Goal: Task Accomplishment & Management: Complete application form

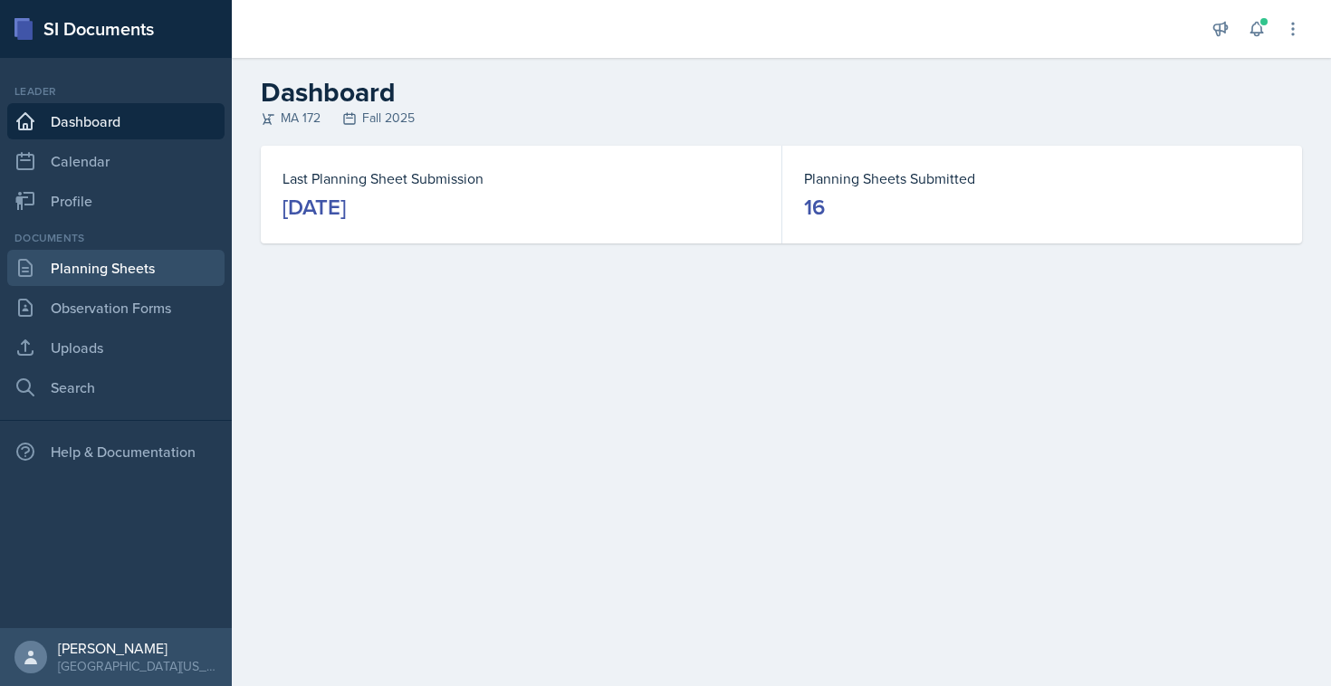
click at [91, 257] on link "Planning Sheets" at bounding box center [115, 268] width 217 height 36
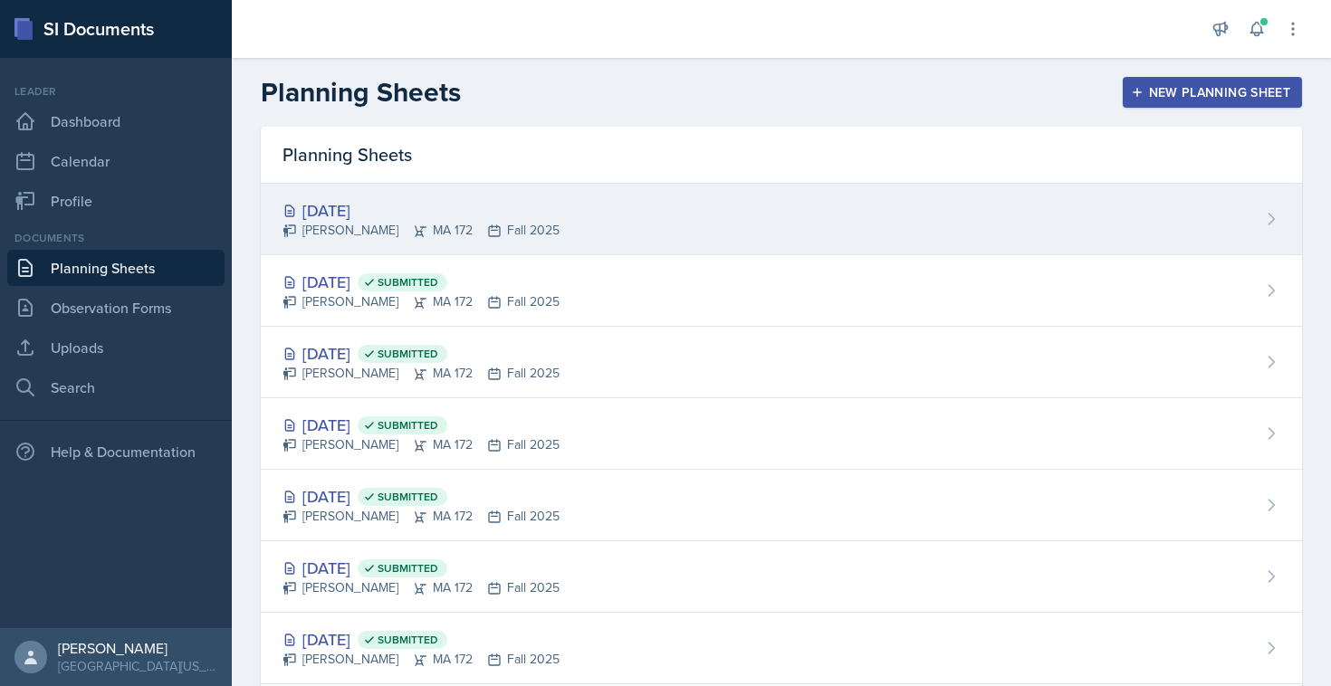
click at [337, 228] on div "[PERSON_NAME] MA 172 Fall 2025" at bounding box center [420, 230] width 277 height 19
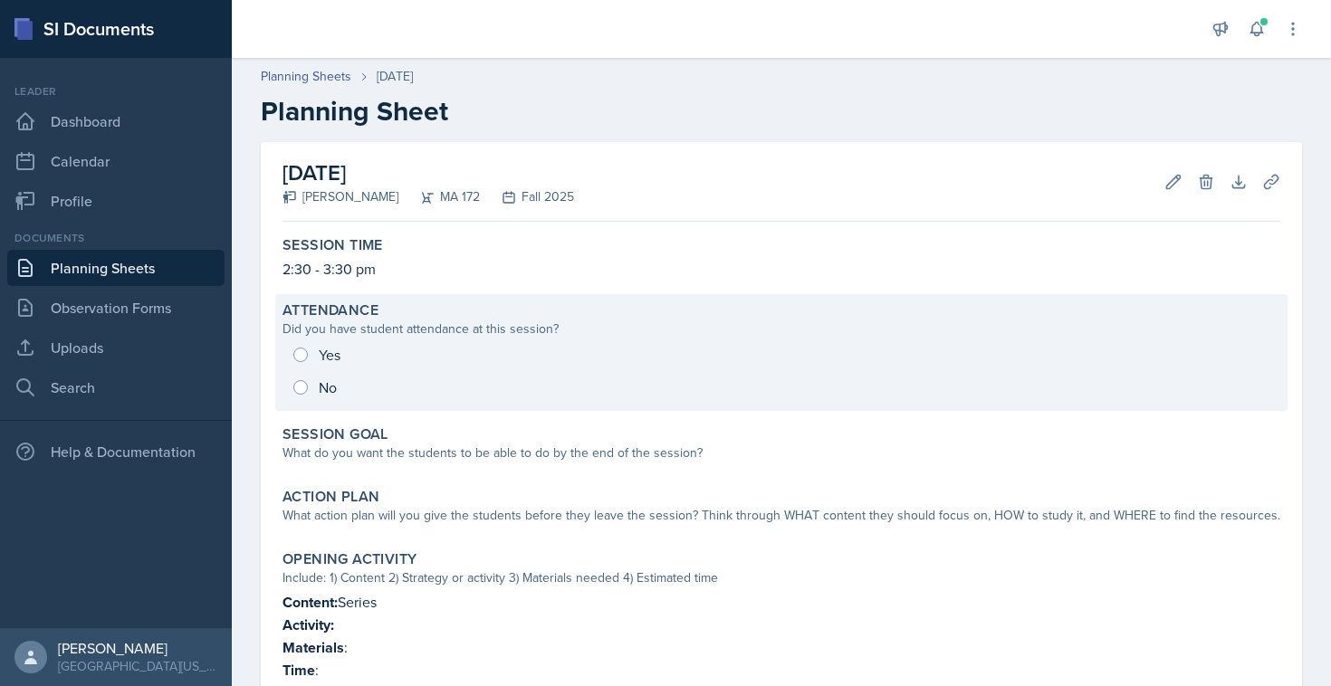
click at [318, 348] on div "Yes No" at bounding box center [781, 371] width 998 height 65
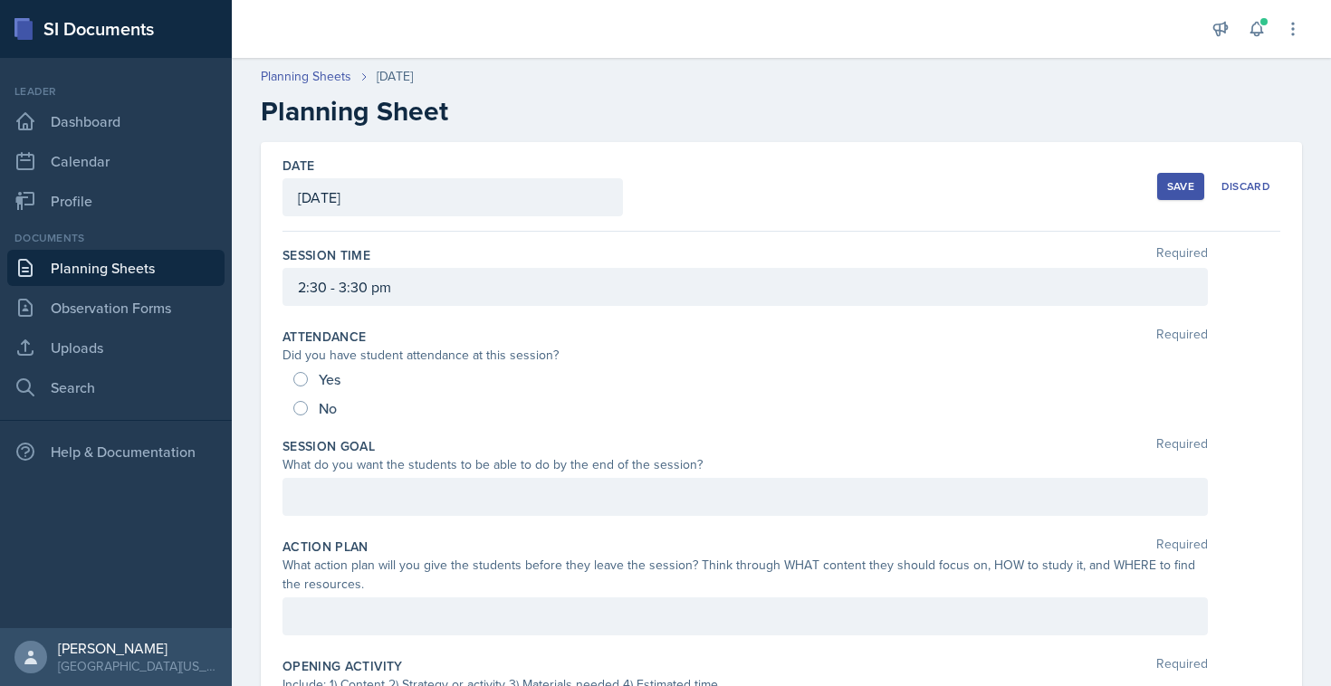
click at [311, 365] on div "Yes" at bounding box center [318, 379] width 51 height 29
click at [302, 386] on div "Yes" at bounding box center [318, 379] width 51 height 29
click at [318, 504] on div at bounding box center [744, 497] width 925 height 38
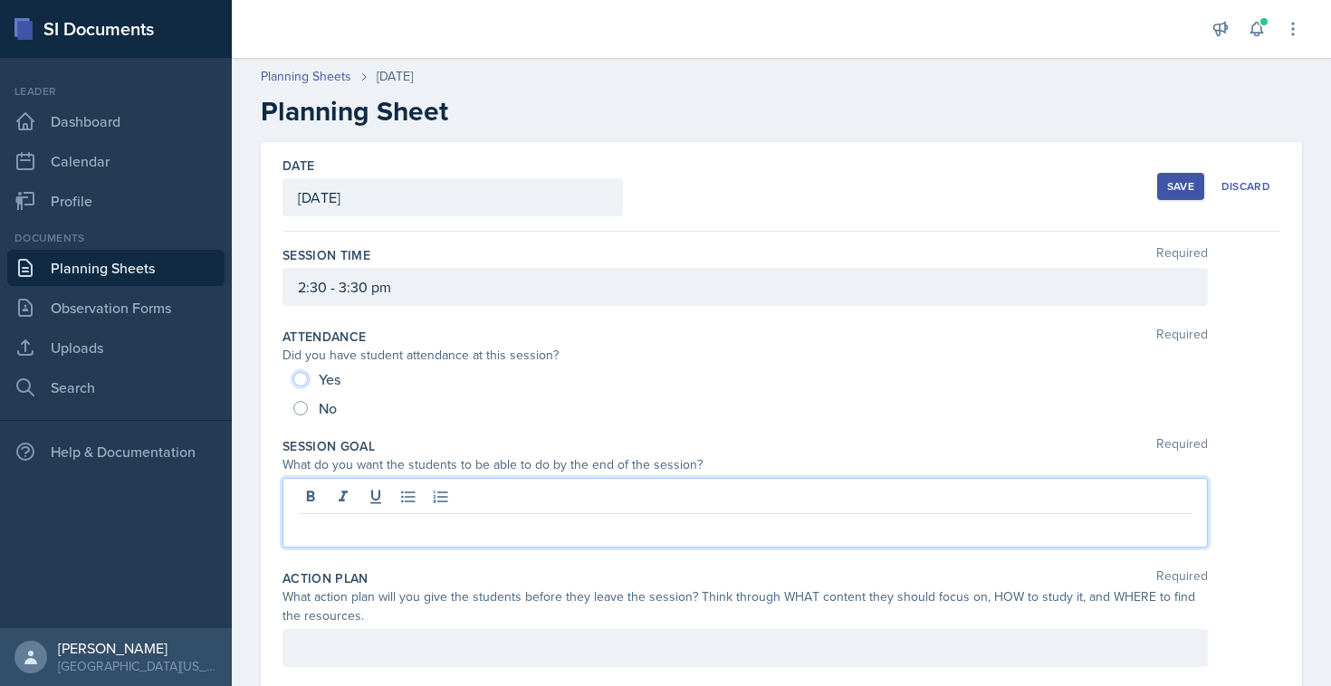
click at [306, 379] on input "Yes" at bounding box center [300, 379] width 14 height 14
radio input "true"
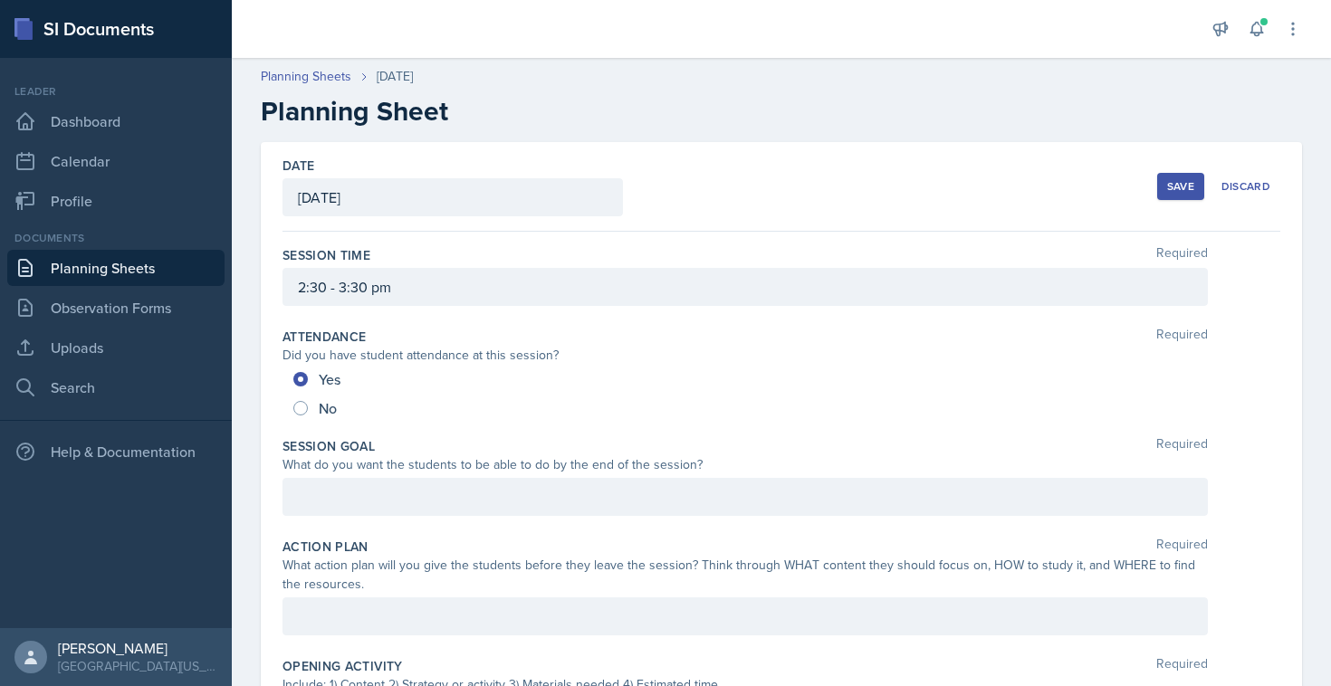
click at [343, 492] on div at bounding box center [744, 497] width 925 height 38
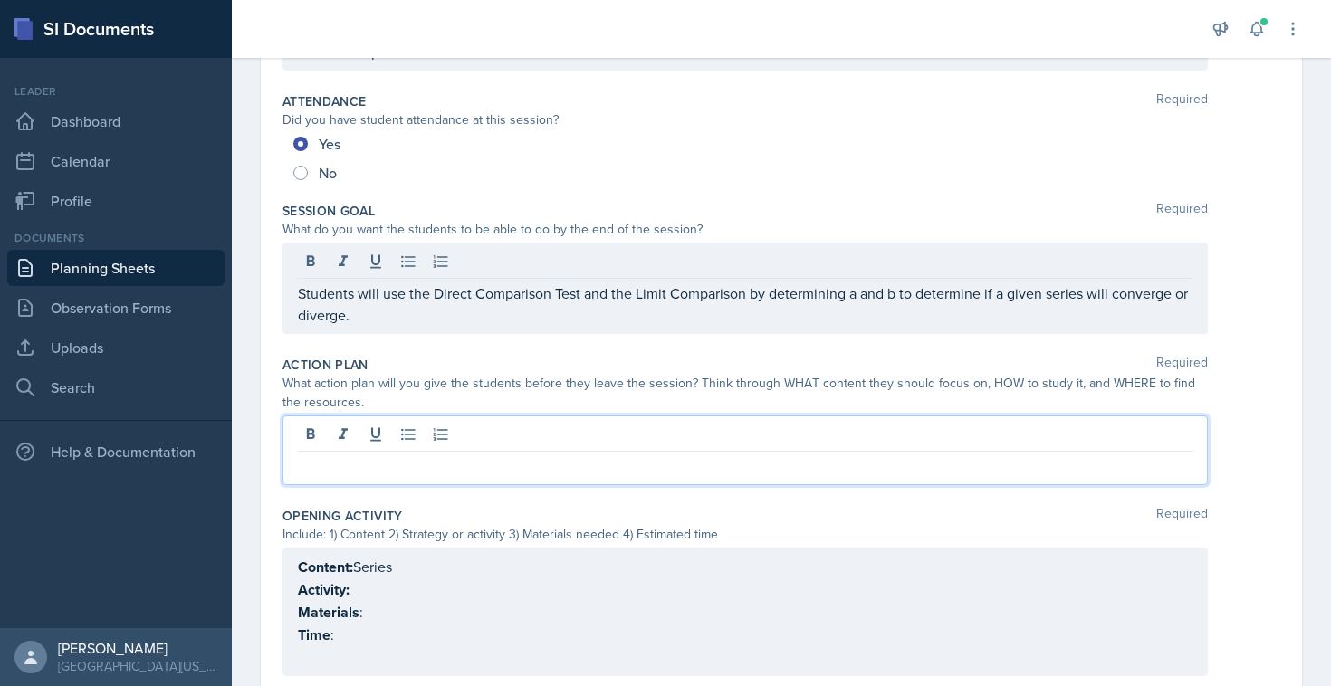
scroll to position [235, 0]
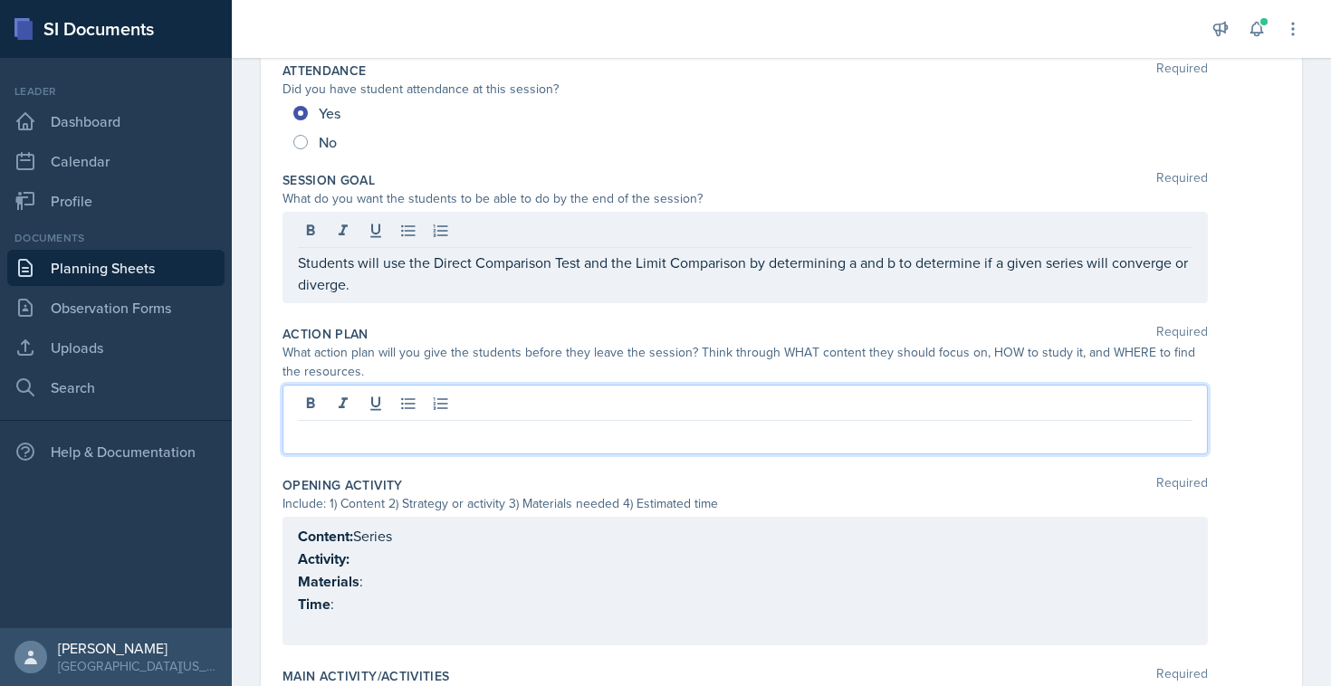
click at [358, 437] on p at bounding box center [745, 436] width 895 height 22
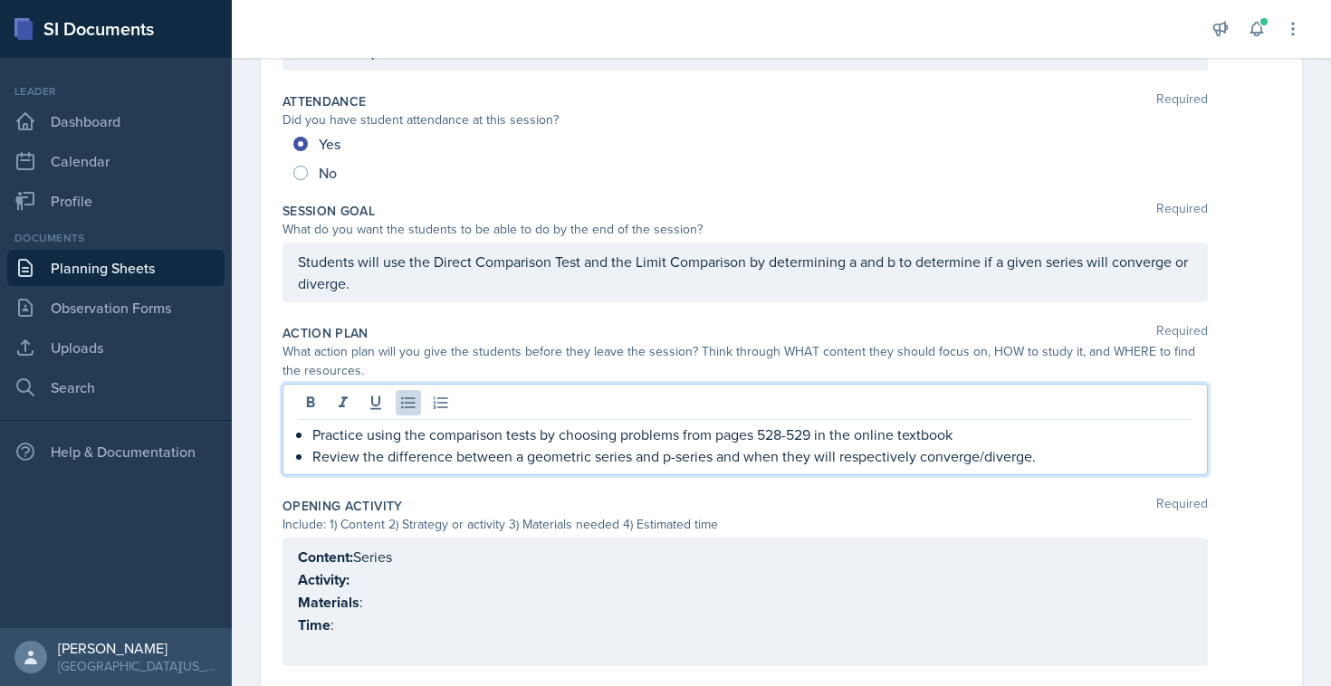
click at [325, 436] on p "Practice using the comparison tests by choosing problems from pages 528-529 in …" at bounding box center [752, 435] width 880 height 22
click at [315, 436] on p "Practice using the comparison tests by choosing problems from pages 528-529 in …" at bounding box center [752, 435] width 880 height 22
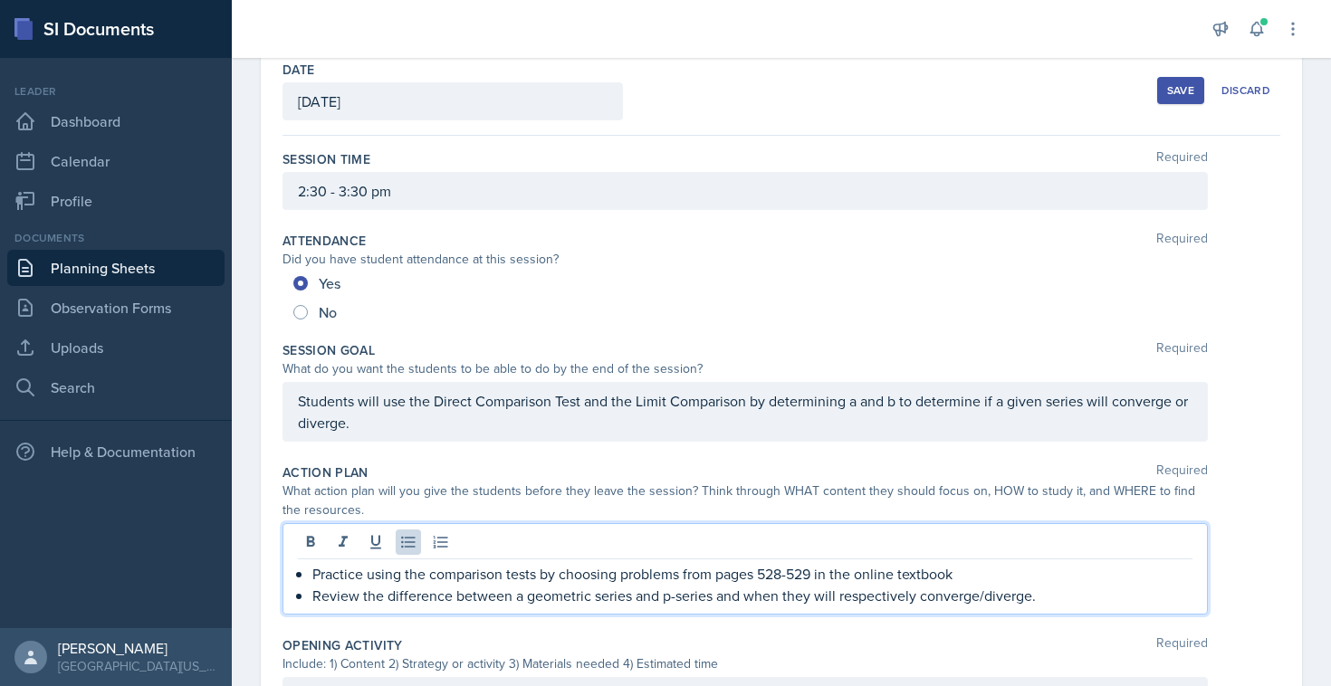
scroll to position [101, 0]
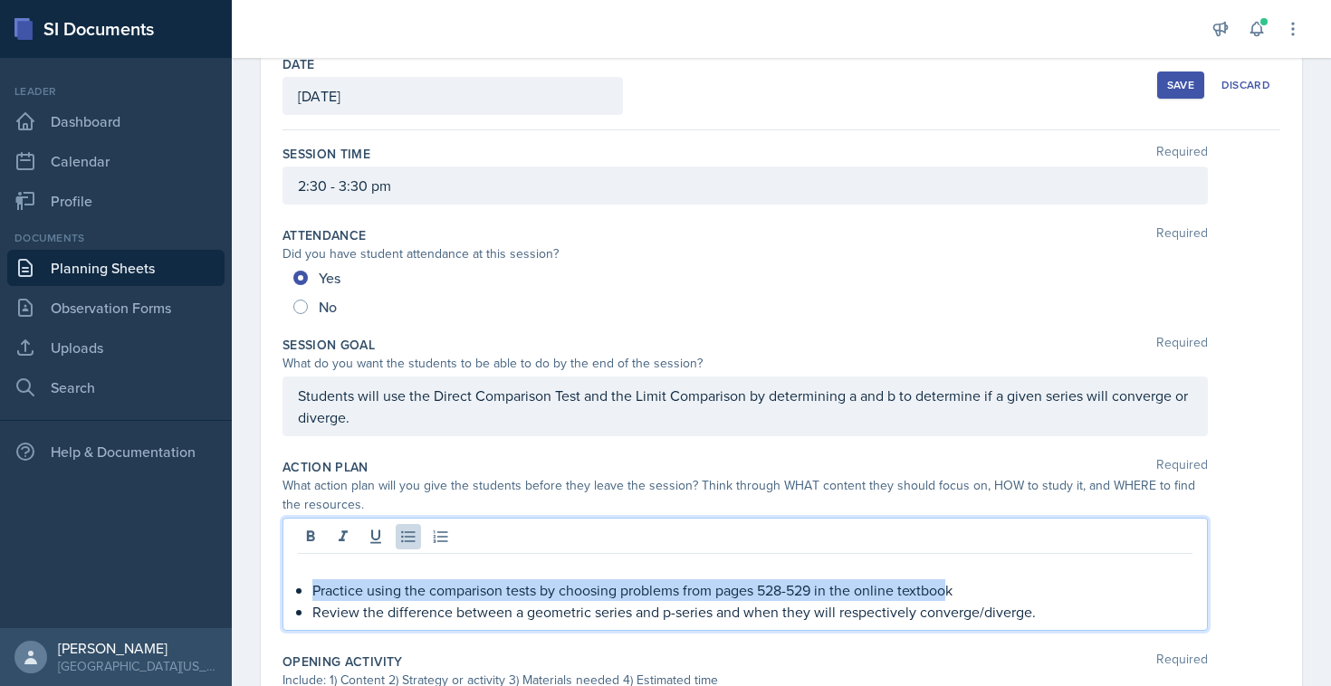
drag, startPoint x: 314, startPoint y: 590, endPoint x: 947, endPoint y: 586, distance: 632.9
click at [947, 586] on p "Practice using the comparison tests by choosing problems from pages 528-529 in …" at bounding box center [752, 590] width 880 height 22
copy p "Practice using the comparison tests by choosing problems from pages 528-529 in …"
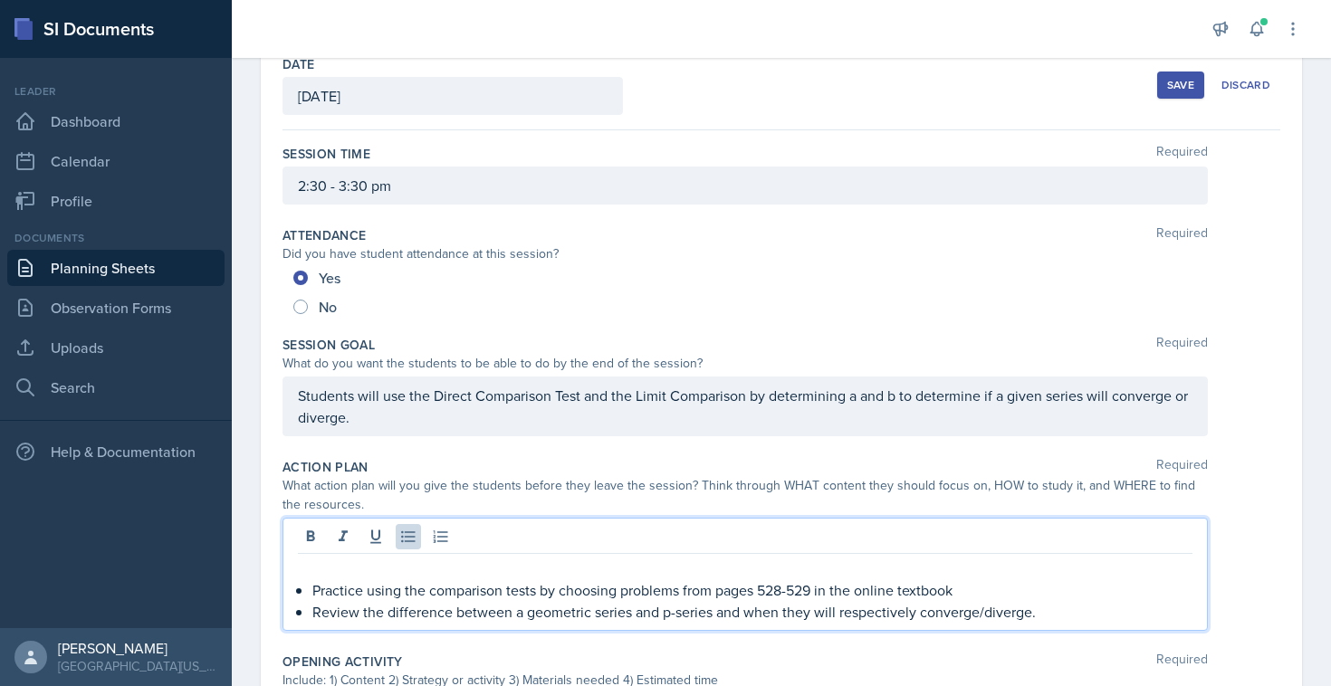
click at [557, 566] on p at bounding box center [745, 569] width 895 height 22
click at [347, 576] on p "Practice using the comparison tests by choosing problems from pages 528-529 in …" at bounding box center [752, 569] width 880 height 22
click at [313, 570] on p "Practice using the comparison tests by choosing problems from pages 528-529 in …" at bounding box center [752, 569] width 880 height 22
click at [311, 611] on div "Practice using the comparison tests by choosing problems from pages 528-529 in …" at bounding box center [745, 590] width 895 height 65
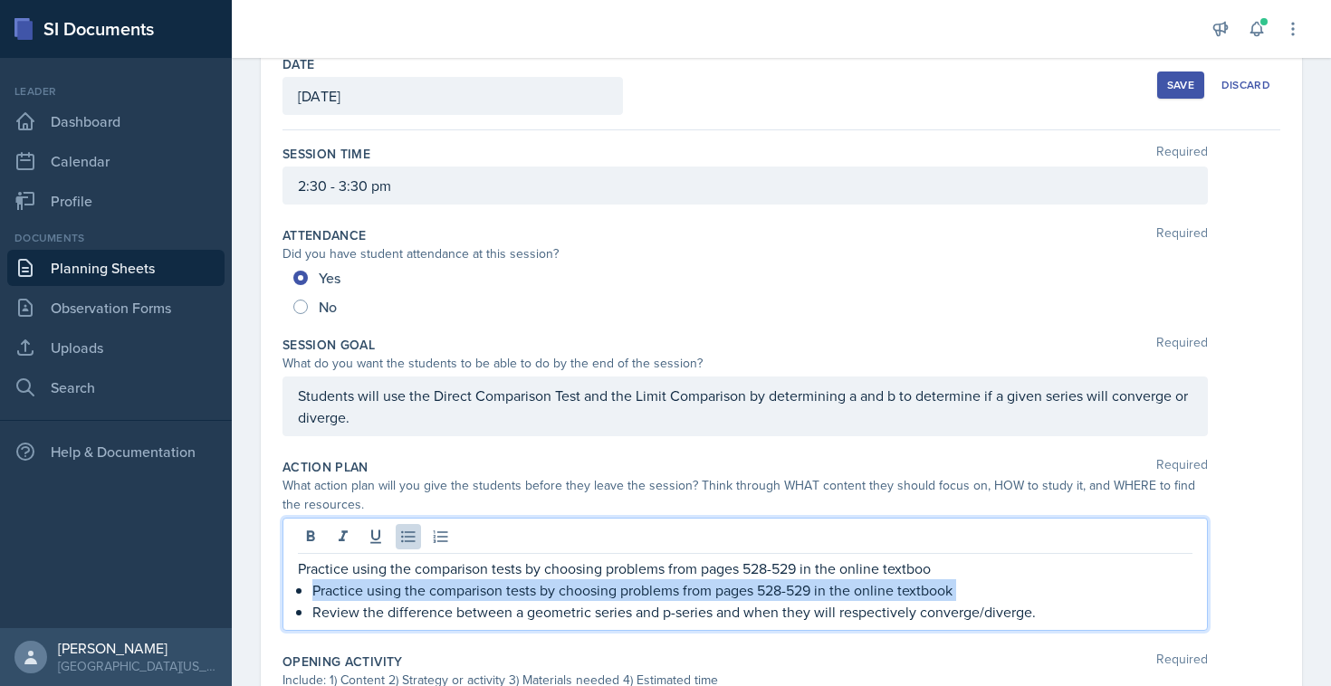
drag, startPoint x: 311, startPoint y: 611, endPoint x: 293, endPoint y: 588, distance: 29.7
click at [293, 588] on div "Practice using the comparison tests by choosing problems from pages 528-529 in …" at bounding box center [744, 574] width 925 height 113
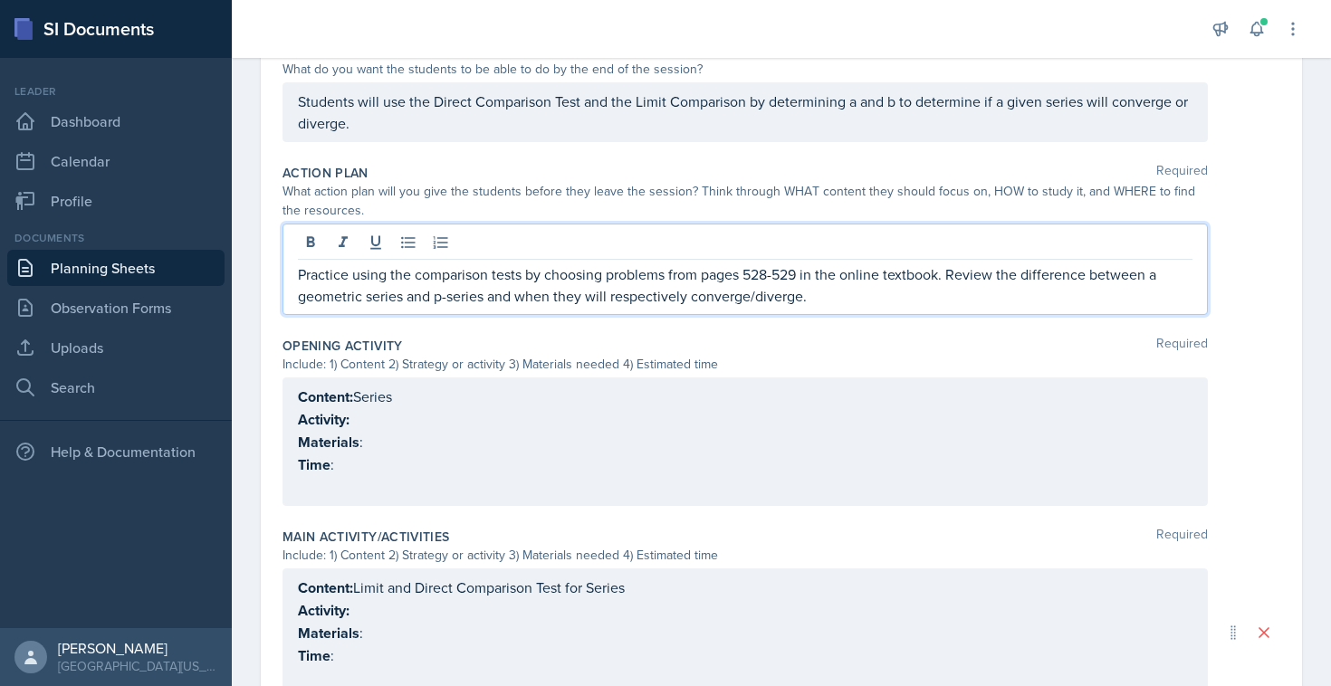
click at [464, 426] on p "Activity:" at bounding box center [745, 419] width 895 height 23
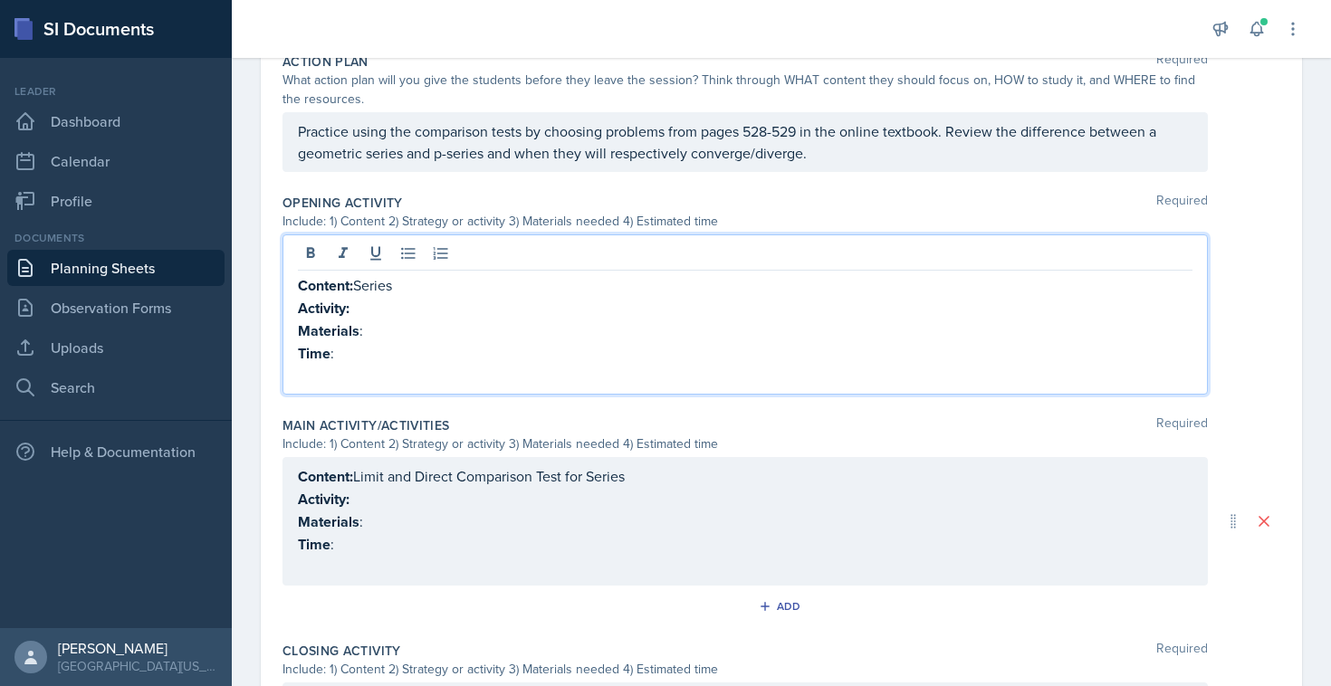
scroll to position [808, 0]
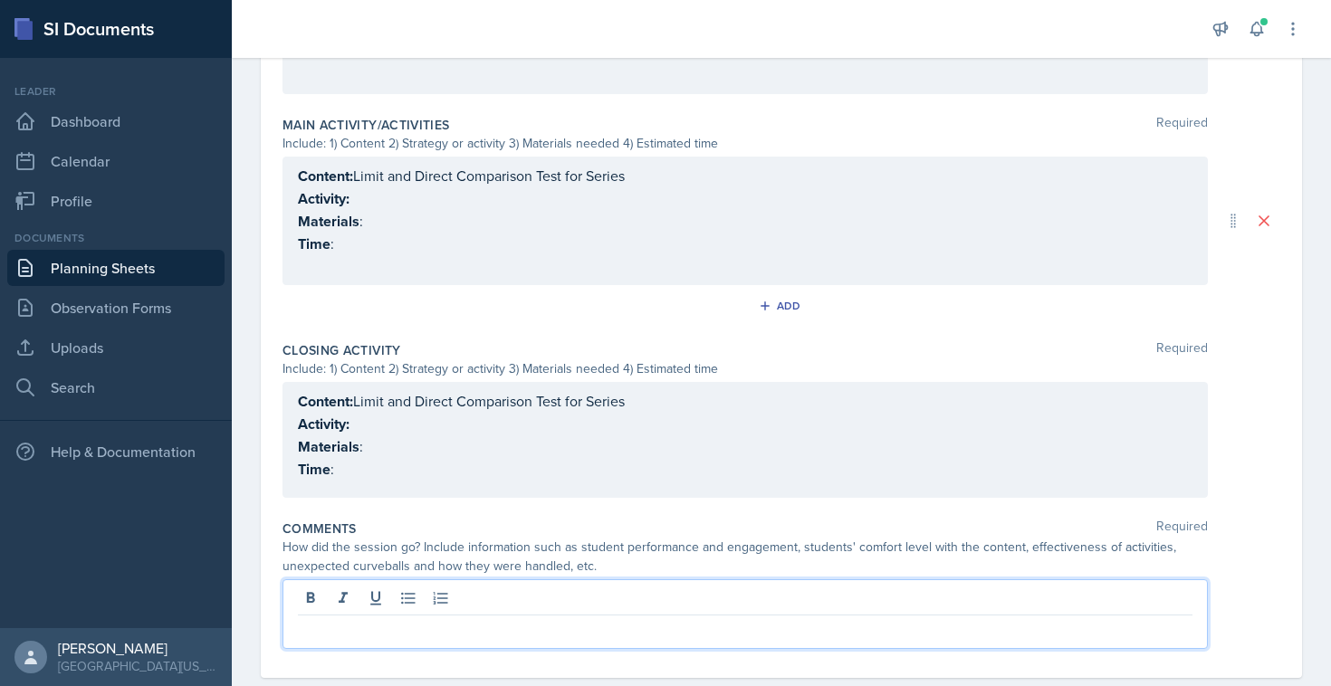
click at [343, 619] on p at bounding box center [745, 630] width 895 height 22
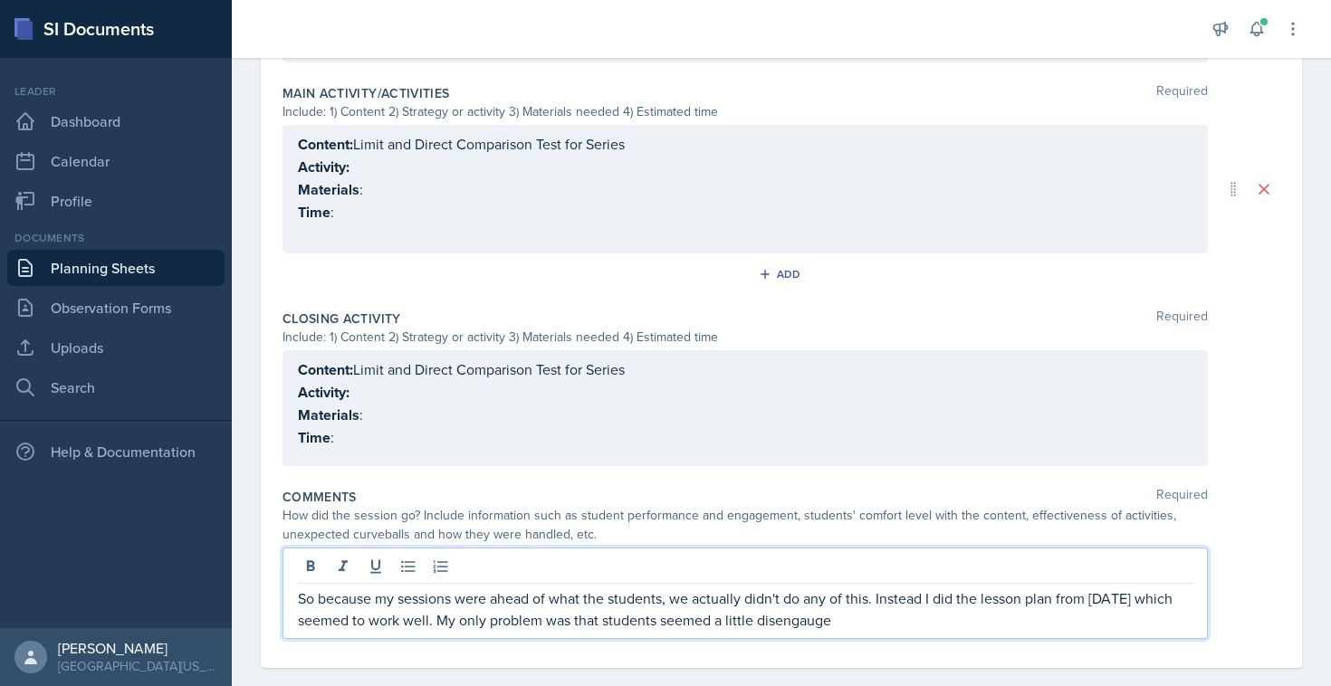
click at [817, 613] on p "So because my sessions were ahead of what the students, we actually didn't do a…" at bounding box center [745, 609] width 895 height 43
click at [1068, 624] on p "So because my sessions were ahead of what the students, we actually didn't do a…" at bounding box center [745, 609] width 895 height 43
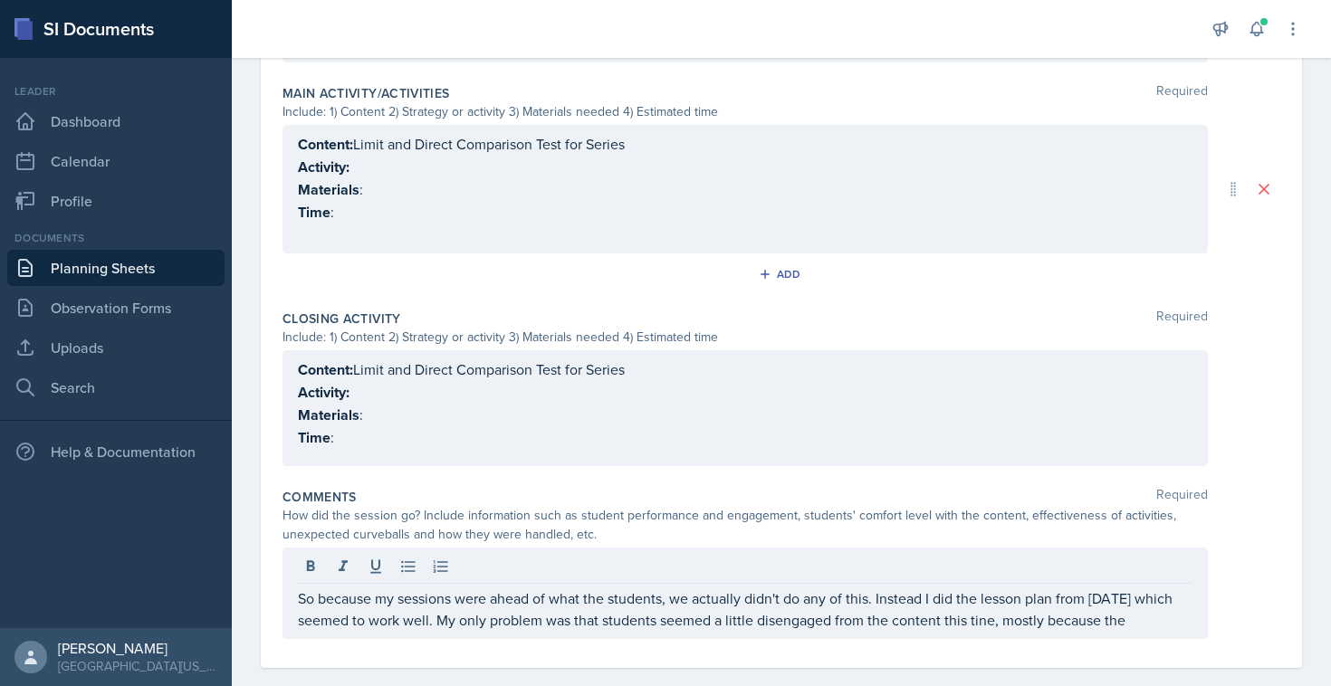
click at [1192, 610] on div "So because my sessions were ahead of what the students, we actually didn't do a…" at bounding box center [744, 593] width 925 height 91
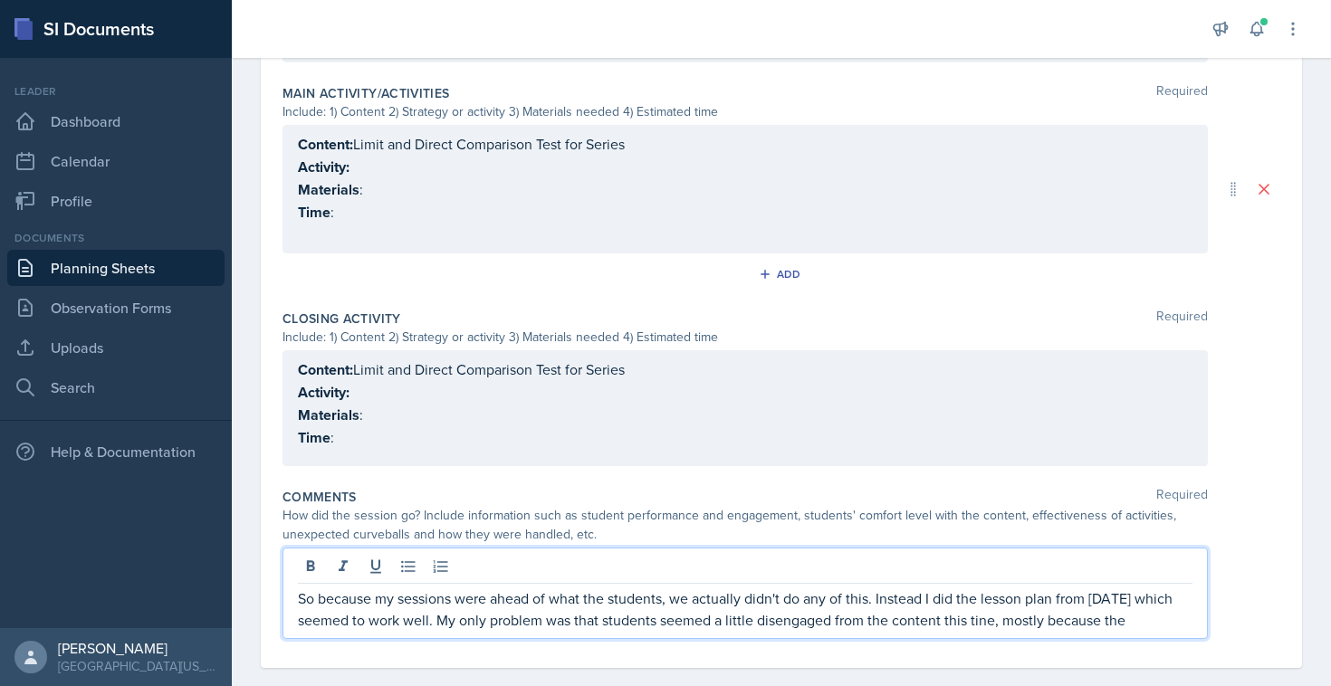
click at [1181, 613] on p "So because my sessions were ahead of what the students, we actually didn't do a…" at bounding box center [745, 609] width 895 height 43
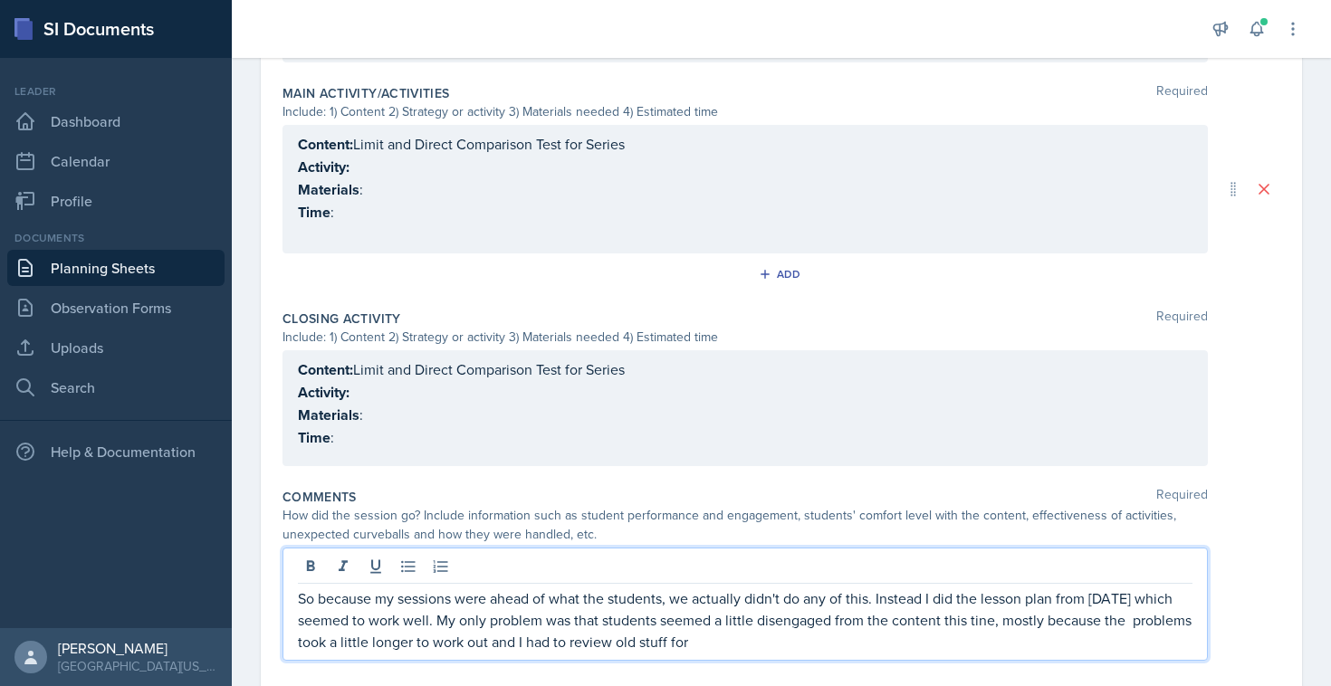
drag, startPoint x: 753, startPoint y: 637, endPoint x: 736, endPoint y: 634, distance: 17.6
click at [736, 634] on p "So because my sessions were ahead of what the students, we actually didn't do a…" at bounding box center [745, 620] width 895 height 65
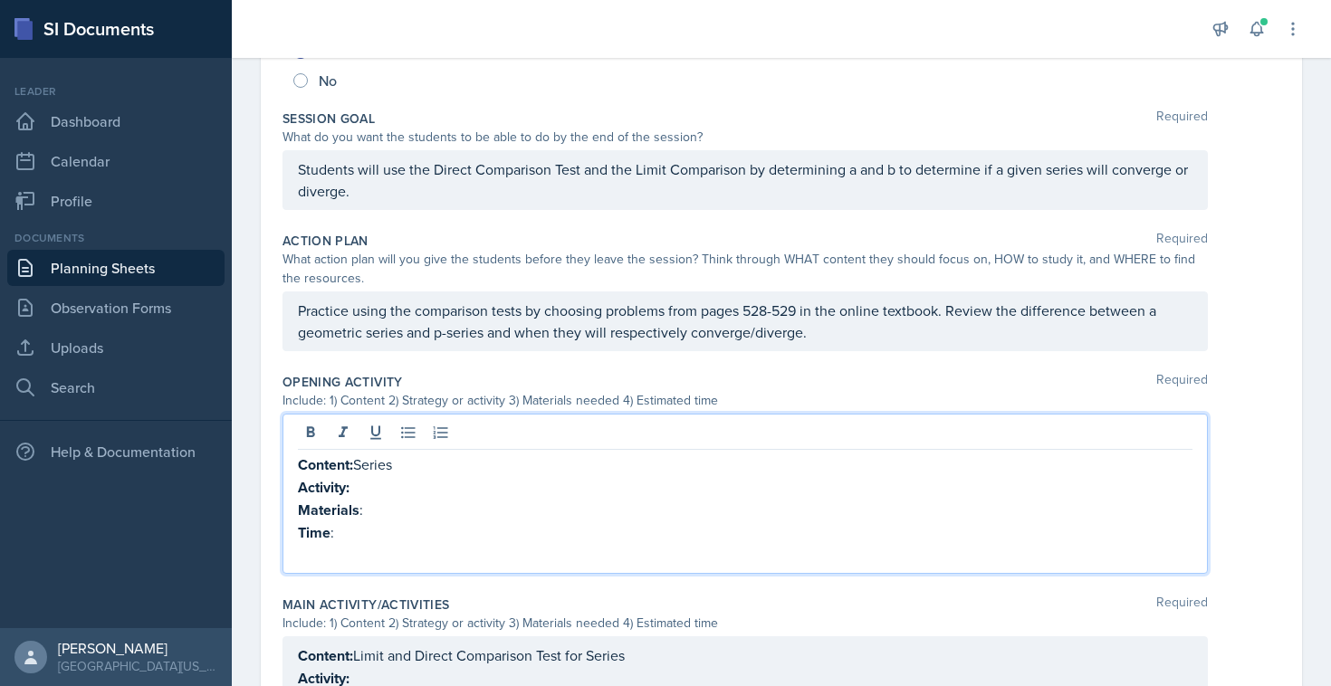
click at [423, 499] on p "Materials :" at bounding box center [745, 510] width 895 height 23
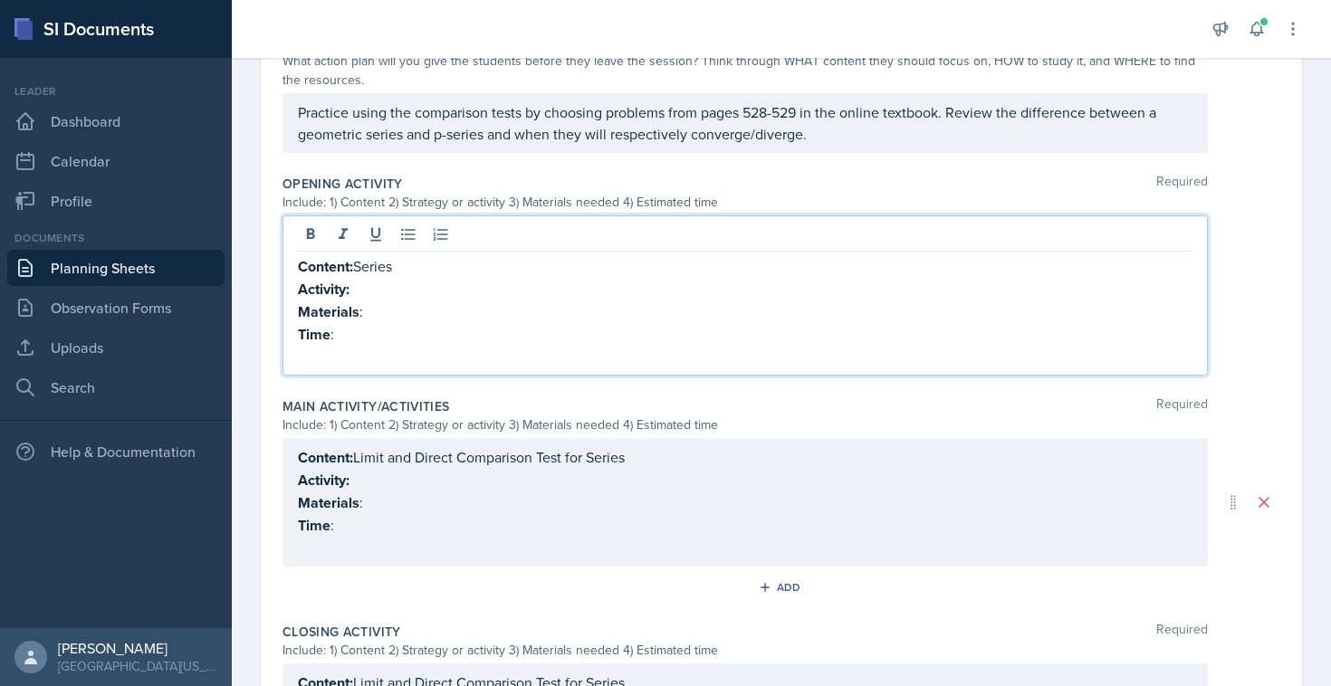
click at [406, 485] on p "Activity:" at bounding box center [745, 480] width 895 height 23
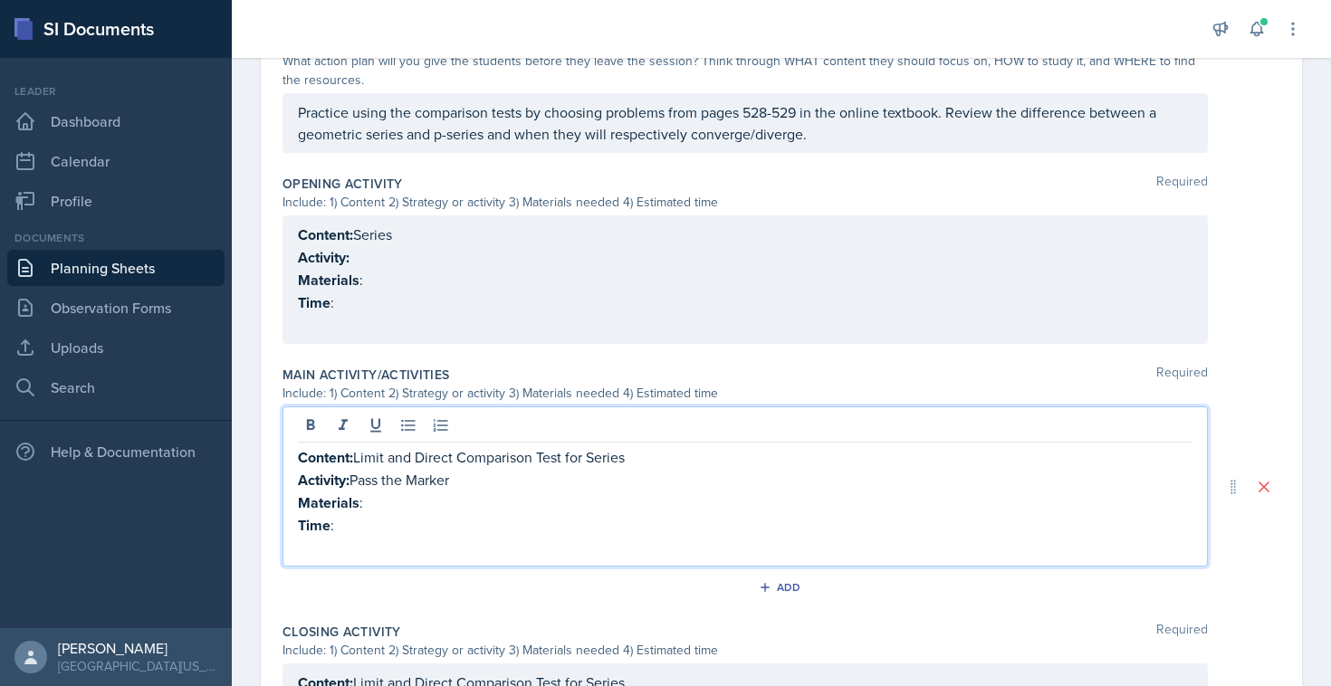
click at [382, 499] on p "Materials :" at bounding box center [745, 503] width 895 height 23
click at [364, 524] on p "Time :" at bounding box center [745, 525] width 895 height 23
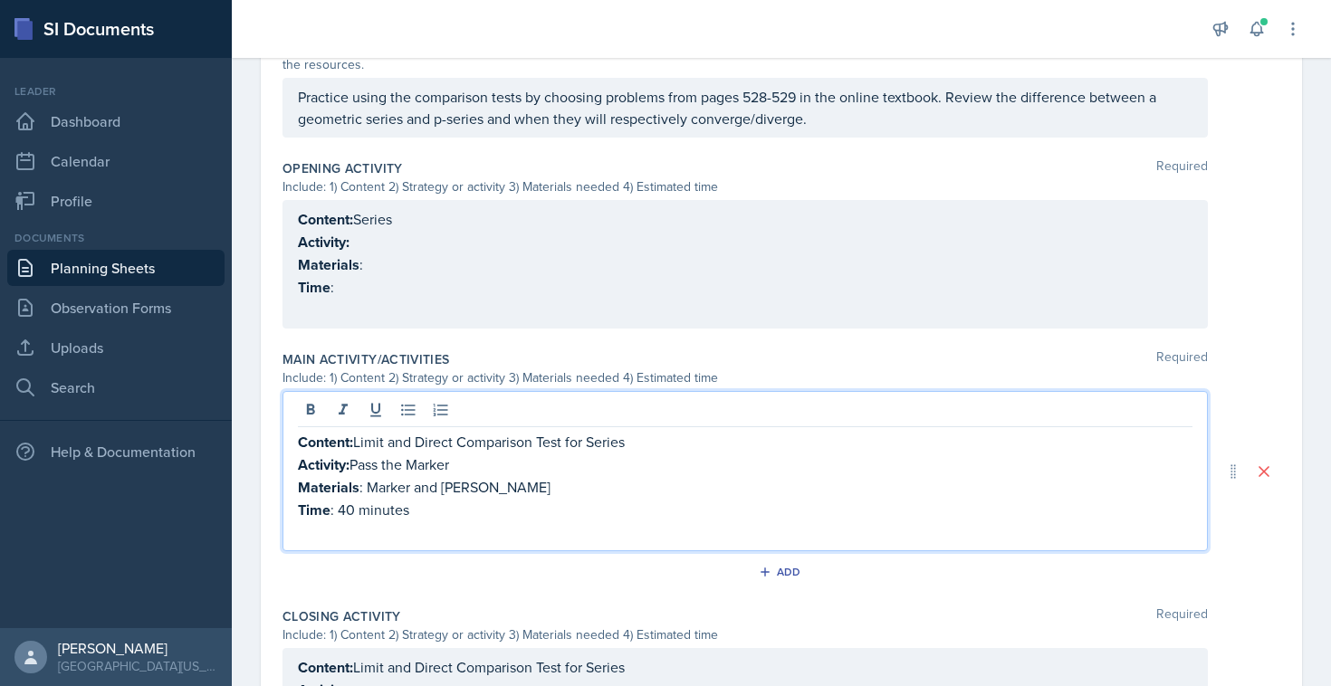
click at [389, 239] on p "Activity:" at bounding box center [745, 242] width 895 height 23
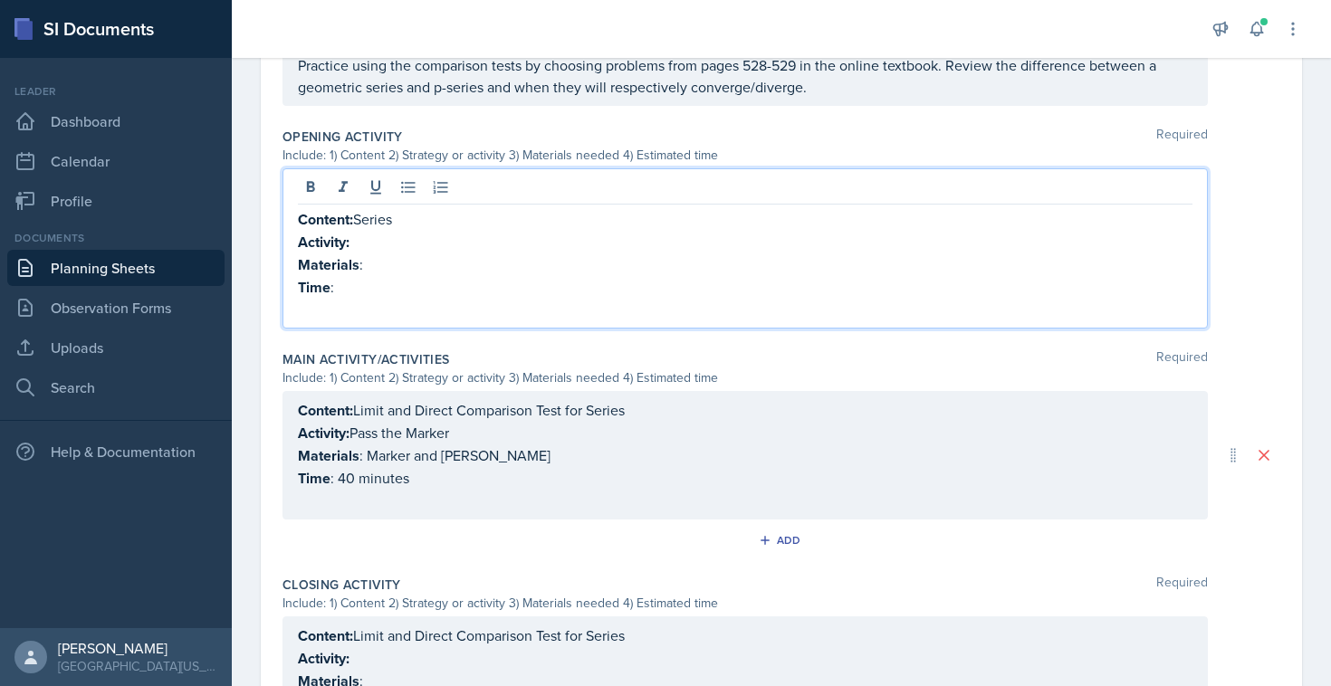
click at [405, 221] on p "Content: Series" at bounding box center [745, 219] width 895 height 23
click at [340, 512] on div "Content: Limit and Direct Comparison Test for Series Activity: Pass the Marker …" at bounding box center [744, 455] width 925 height 129
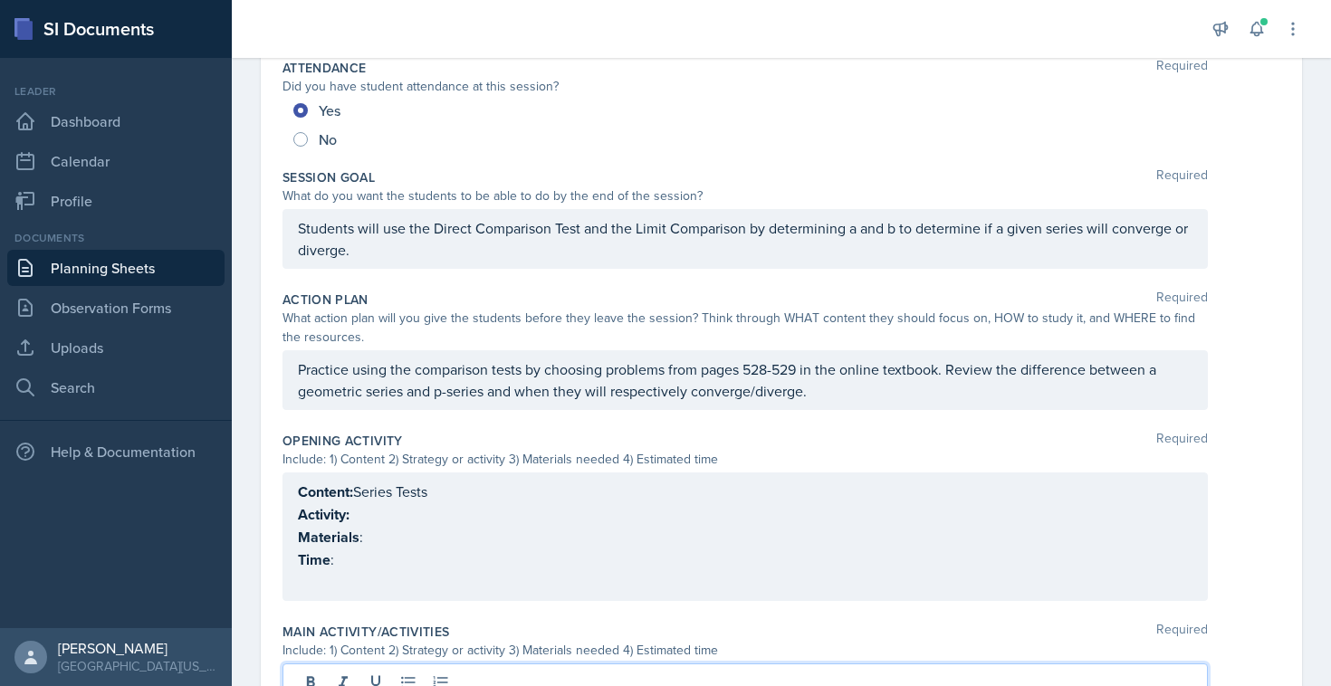
scroll to position [531, 0]
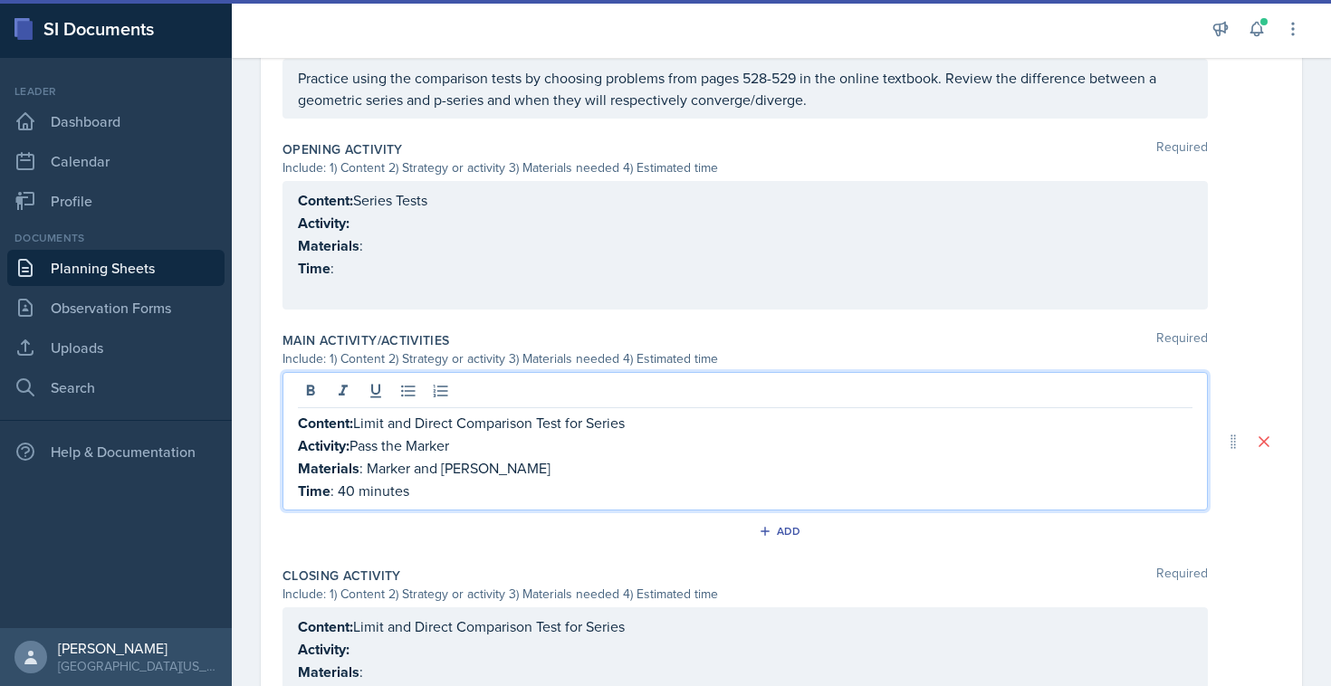
click at [358, 206] on p "Content: Series Tests" at bounding box center [745, 200] width 895 height 23
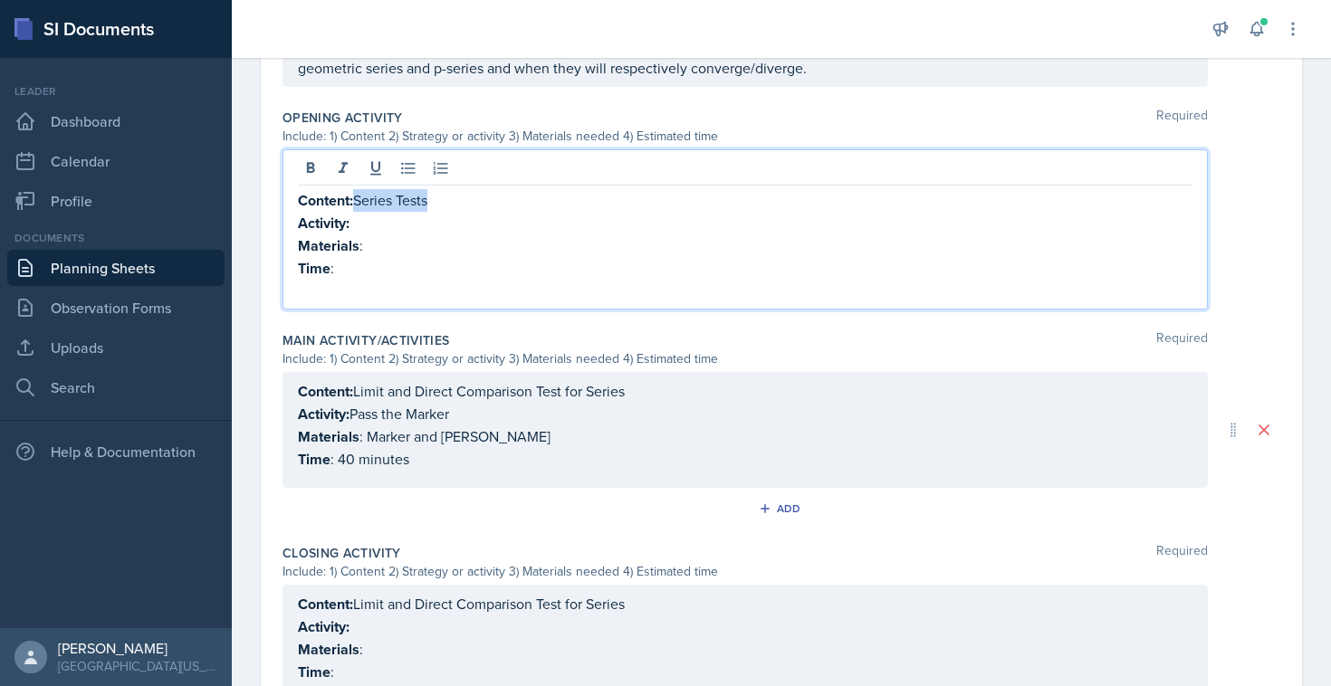
drag, startPoint x: 440, startPoint y: 198, endPoint x: 358, endPoint y: 198, distance: 82.4
click at [358, 198] on p "Content: Series Tests" at bounding box center [745, 200] width 895 height 23
click at [367, 227] on p "Activity:" at bounding box center [745, 223] width 895 height 23
click at [382, 243] on p "Materials :" at bounding box center [745, 246] width 895 height 23
click at [344, 274] on p "Time :" at bounding box center [745, 268] width 895 height 23
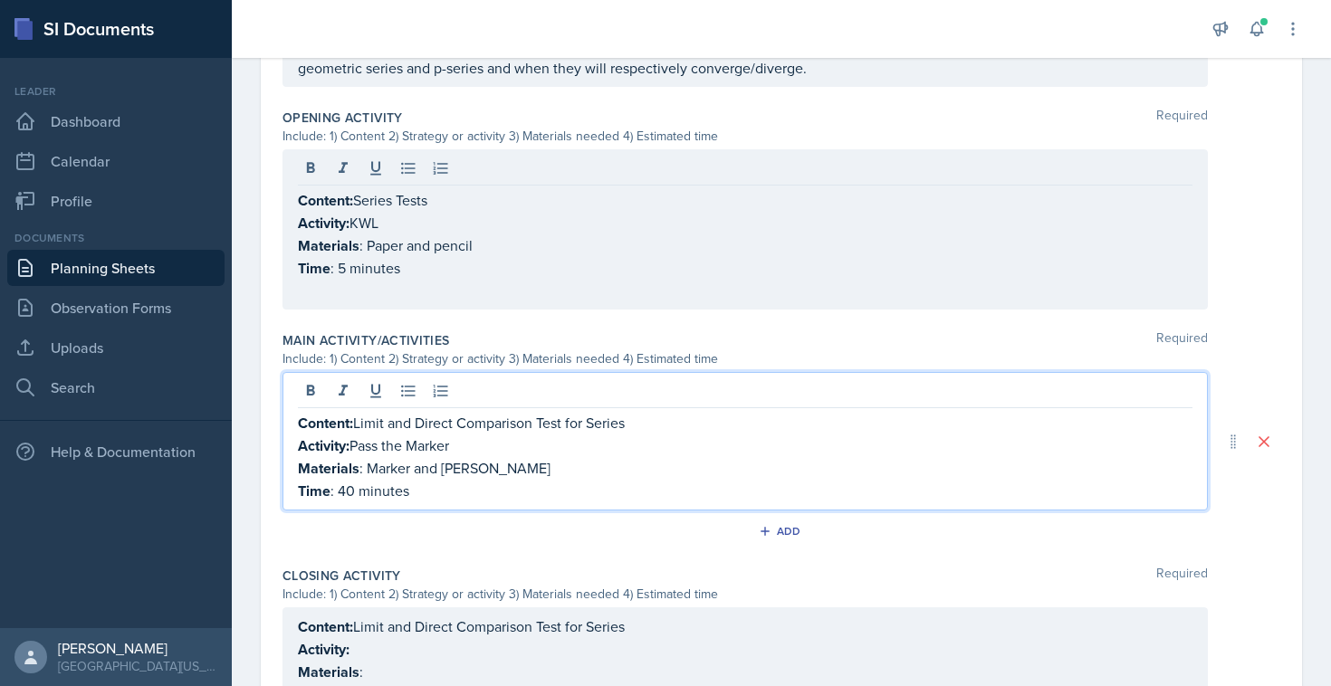
click at [350, 454] on div "Content: Limit and Direct Comparison Test for Series Activity: Pass the Marker …" at bounding box center [745, 457] width 895 height 91
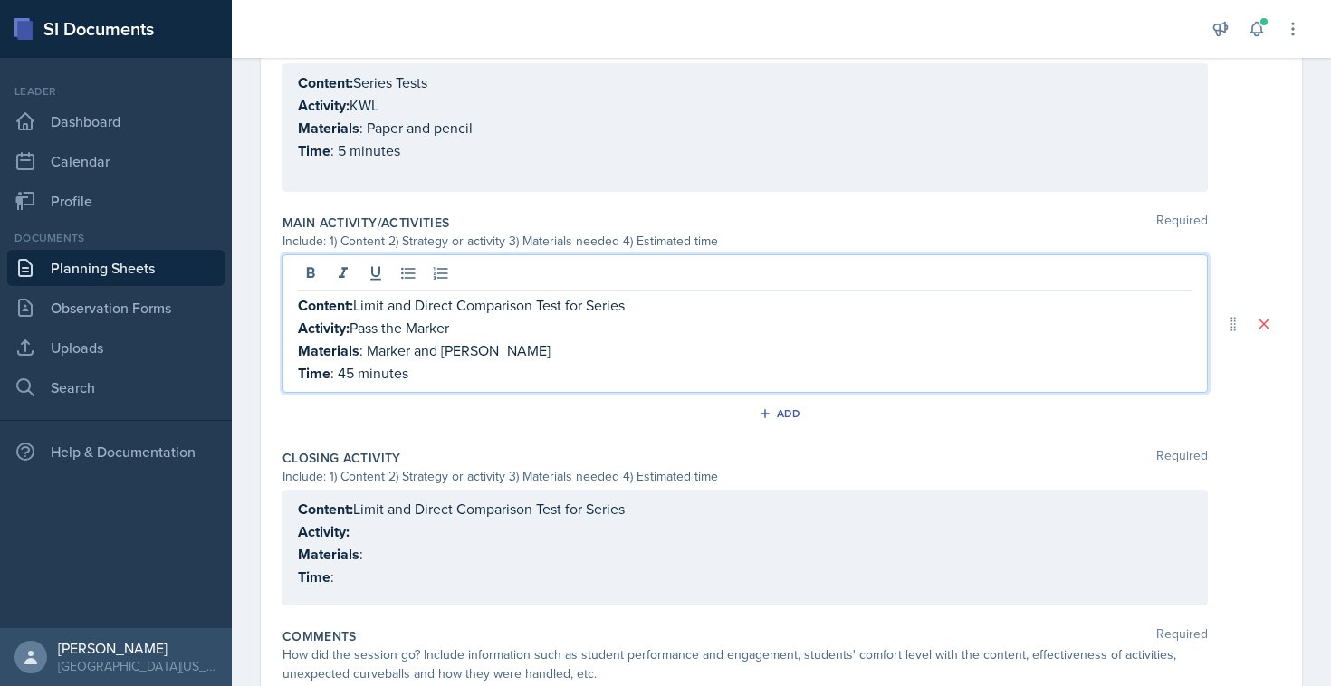
scroll to position [694, 0]
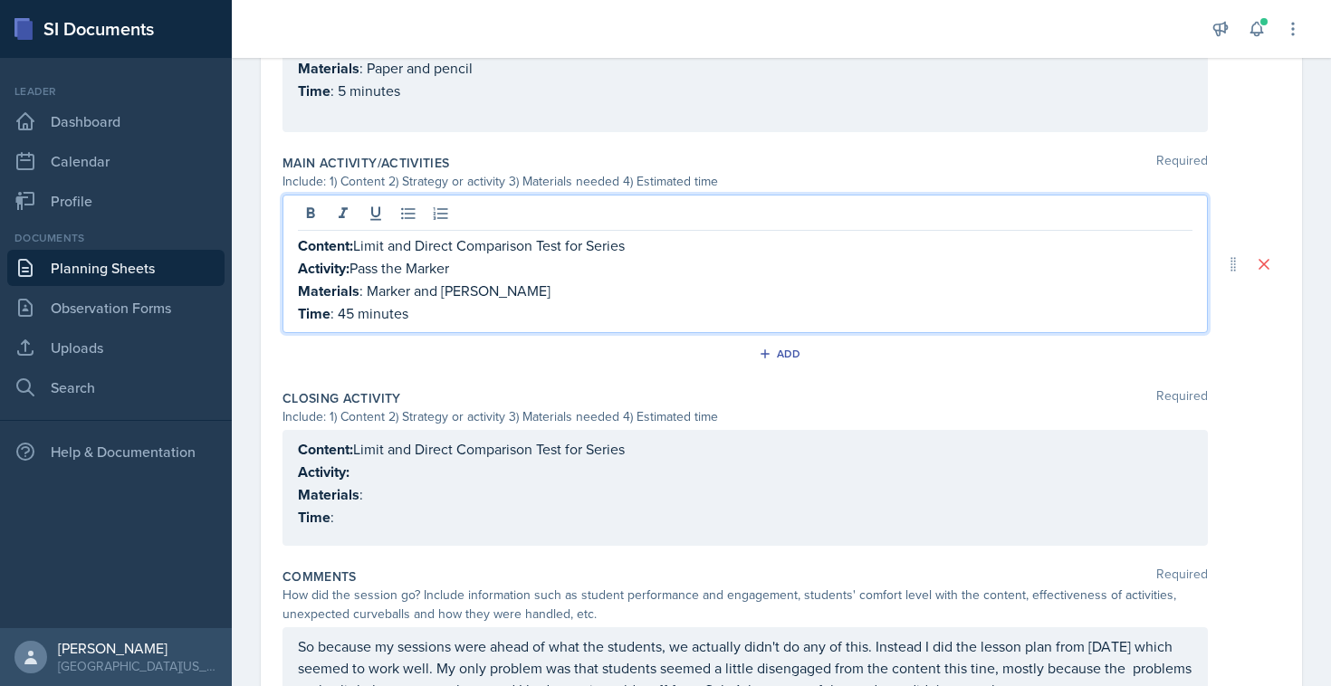
click at [358, 529] on p "Time :" at bounding box center [745, 517] width 895 height 23
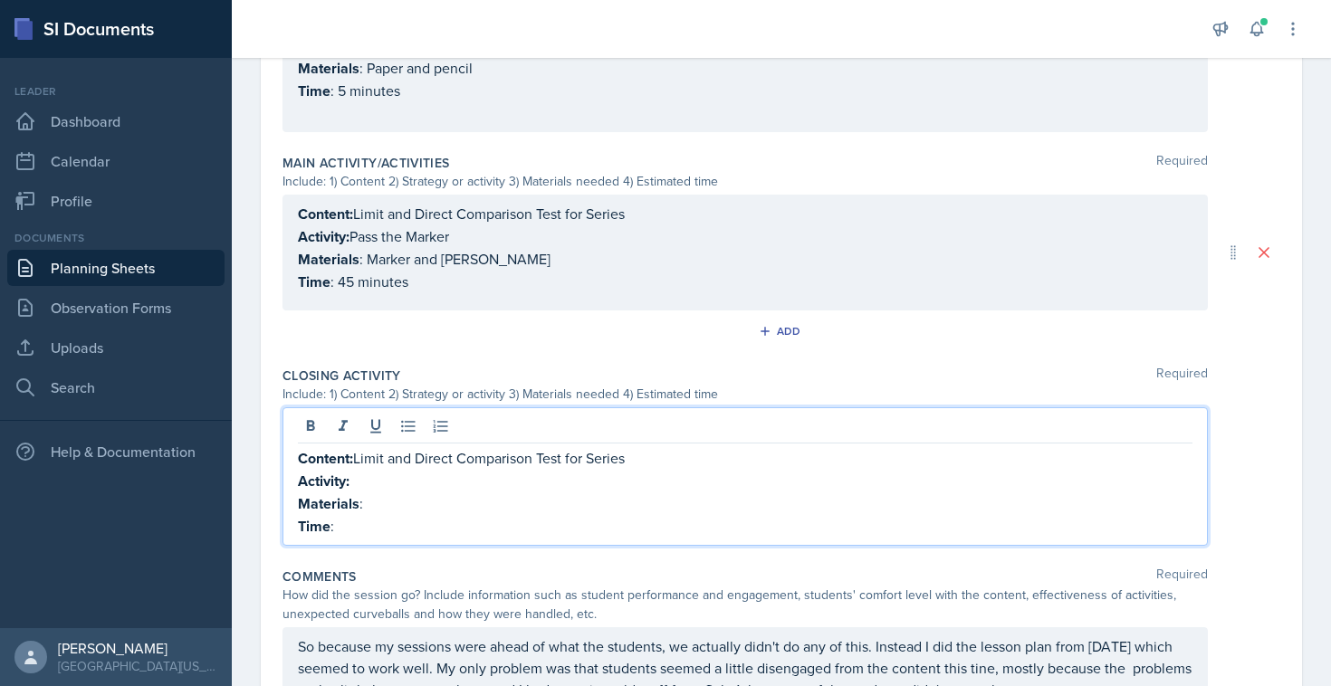
scroll to position [717, 0]
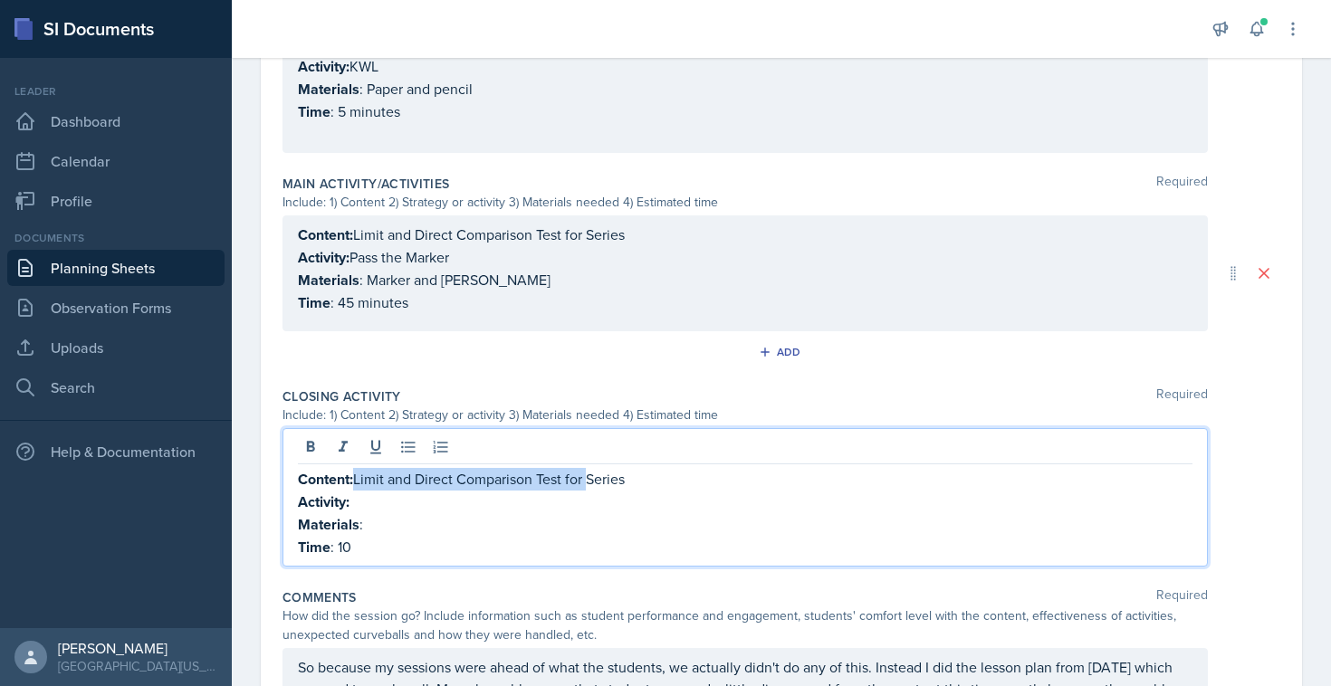
drag, startPoint x: 590, startPoint y: 477, endPoint x: 359, endPoint y: 482, distance: 230.9
click at [359, 482] on p "Content: Limit and Direct Comparison Test for Series" at bounding box center [745, 479] width 895 height 23
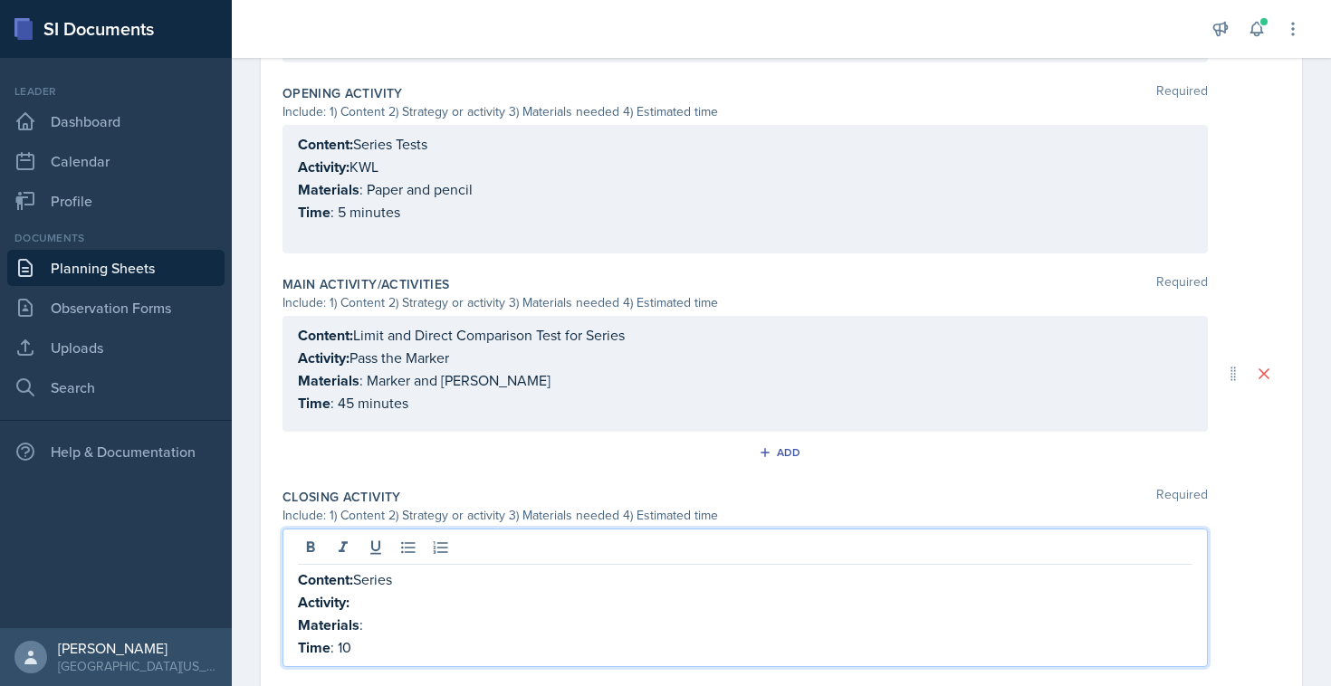
scroll to position [675, 0]
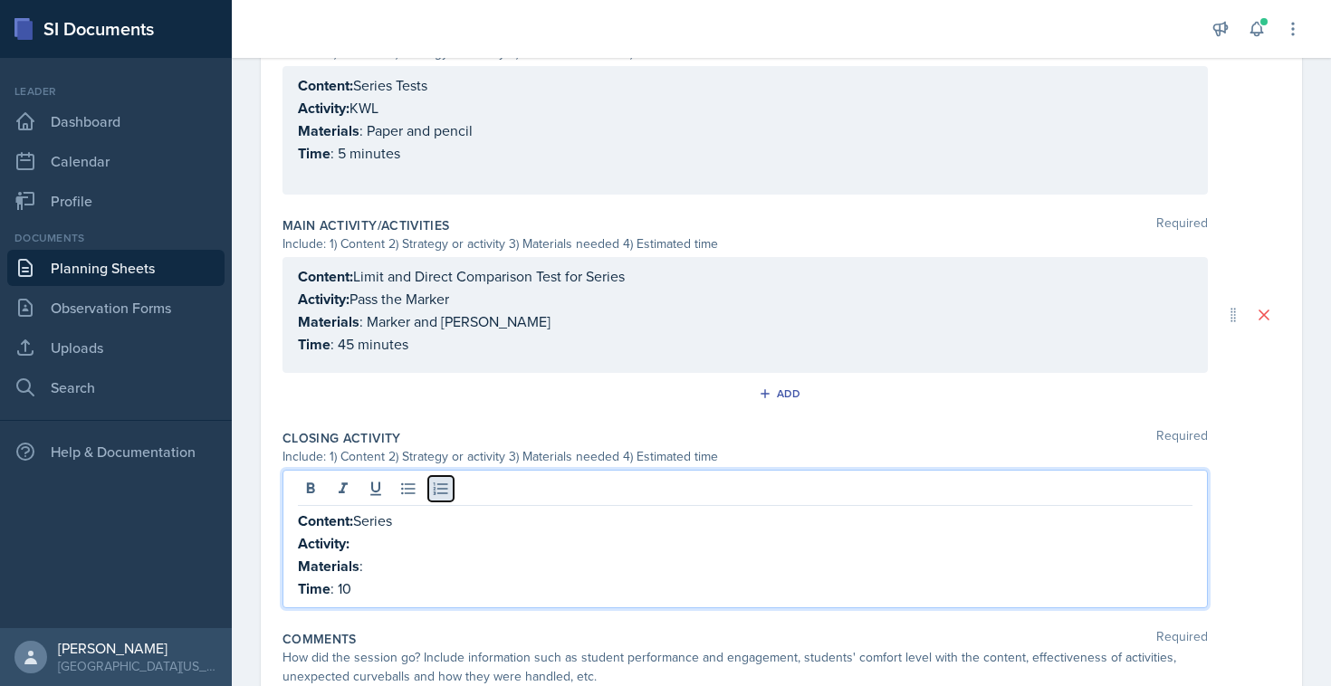
click at [435, 491] on icon at bounding box center [441, 489] width 14 height 12
click at [312, 521] on strong "Content:" at bounding box center [339, 521] width 55 height 21
click at [402, 523] on p "Content: Series" at bounding box center [745, 521] width 895 height 23
click at [396, 534] on p "Activity:" at bounding box center [745, 543] width 895 height 23
click at [359, 585] on p "Time : 10" at bounding box center [745, 589] width 895 height 23
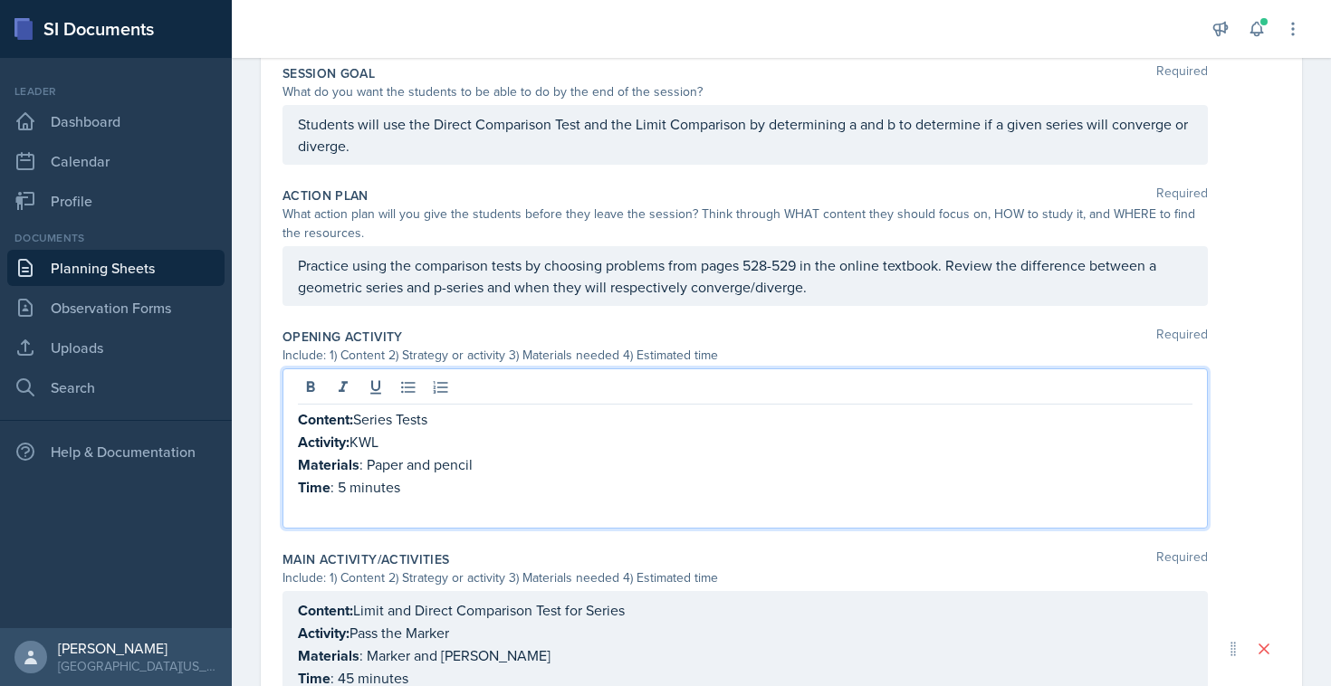
click at [369, 431] on p "Activity: KWL" at bounding box center [745, 442] width 895 height 23
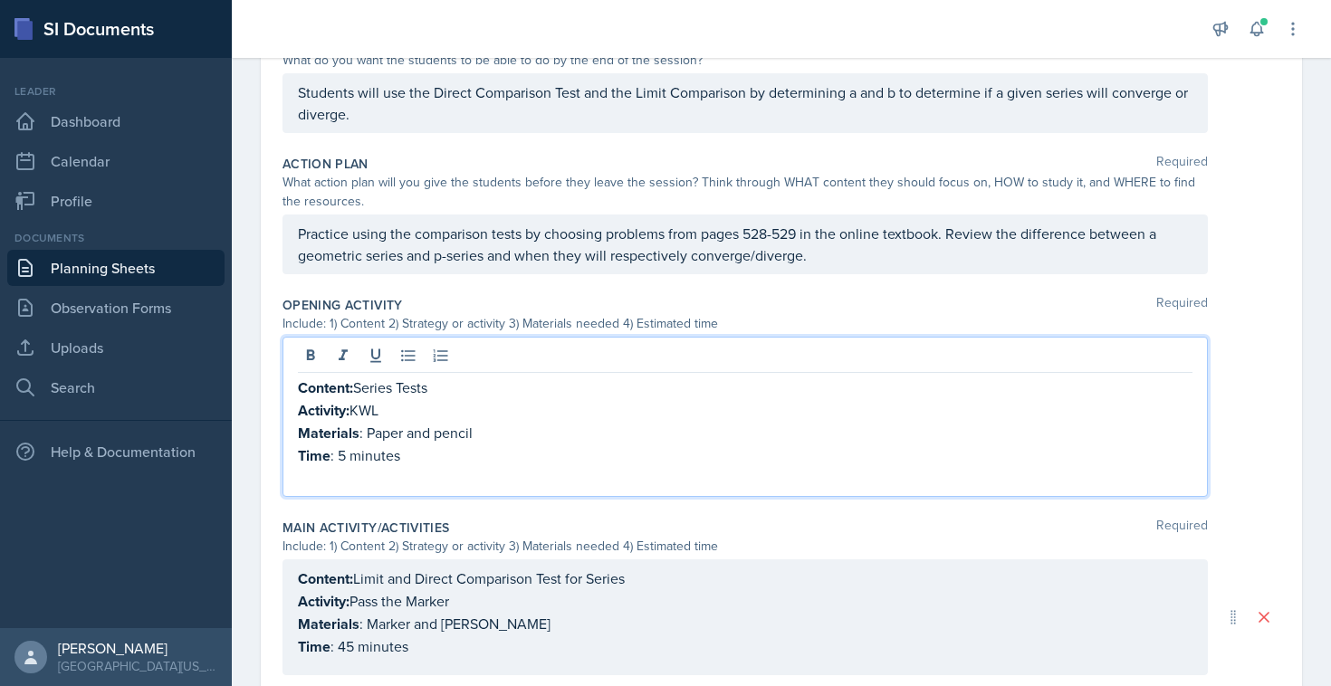
click at [369, 411] on p "Activity: KWL" at bounding box center [745, 410] width 895 height 23
click at [346, 457] on p "Time : 5 minutes" at bounding box center [745, 456] width 895 height 23
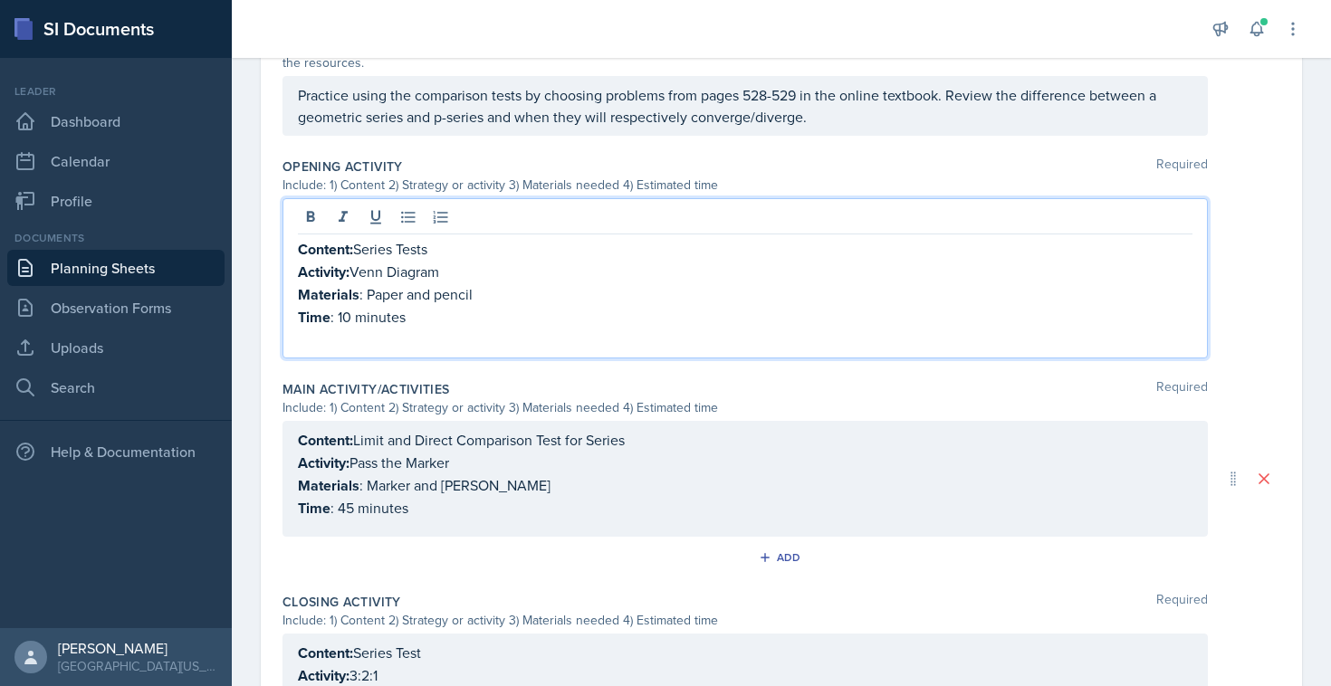
scroll to position [508, 0]
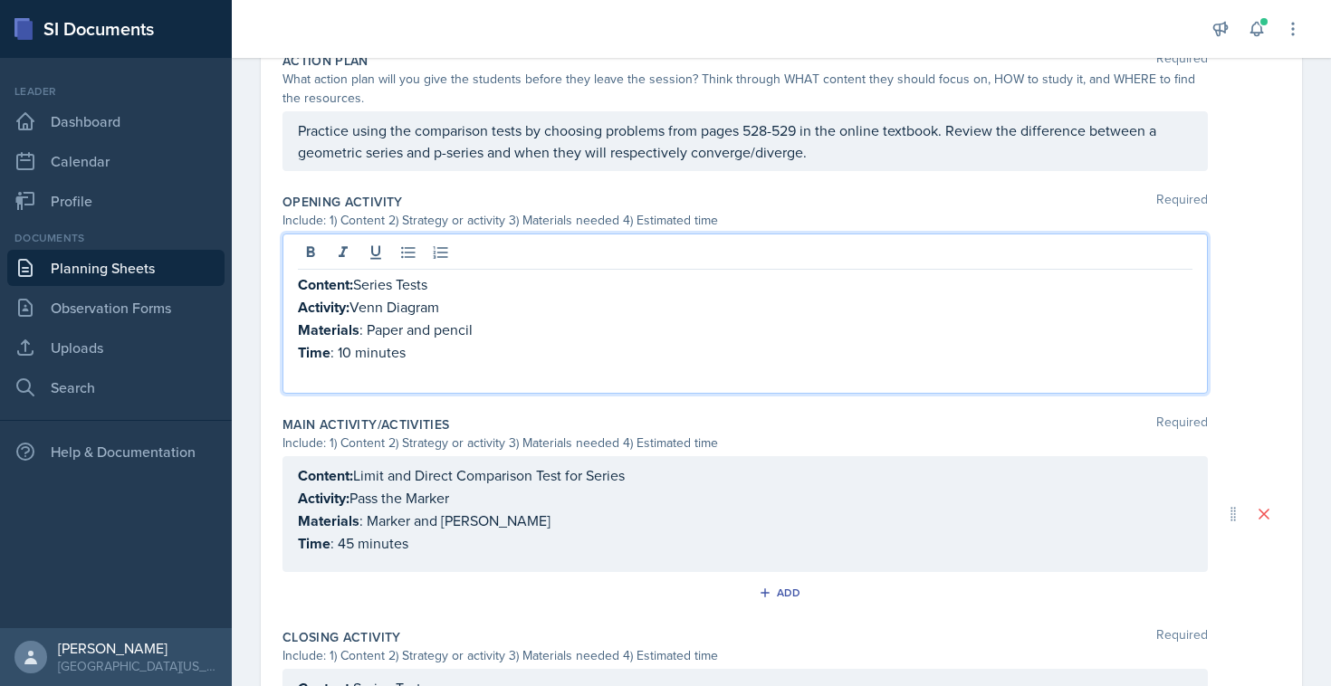
click at [429, 365] on p at bounding box center [745, 375] width 895 height 22
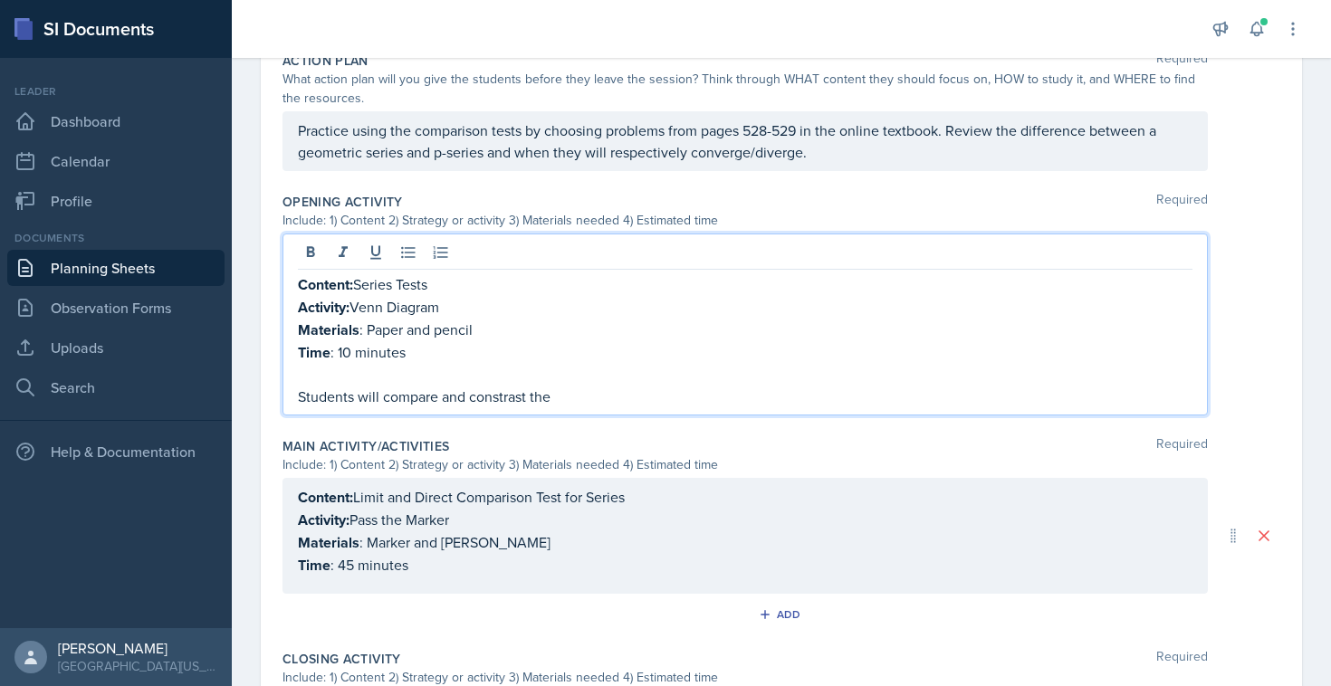
click at [488, 396] on p "Students will compare and constrast the" at bounding box center [745, 397] width 895 height 22
click at [570, 391] on p "Students will compare and contrast the" at bounding box center [745, 397] width 895 height 22
click at [713, 397] on p "Students will compare and contrast the various methods of detemining a series wi" at bounding box center [745, 397] width 895 height 22
click at [822, 388] on p "Students will compare and contrast the various methods of determining if a seri…" at bounding box center [745, 397] width 895 height 22
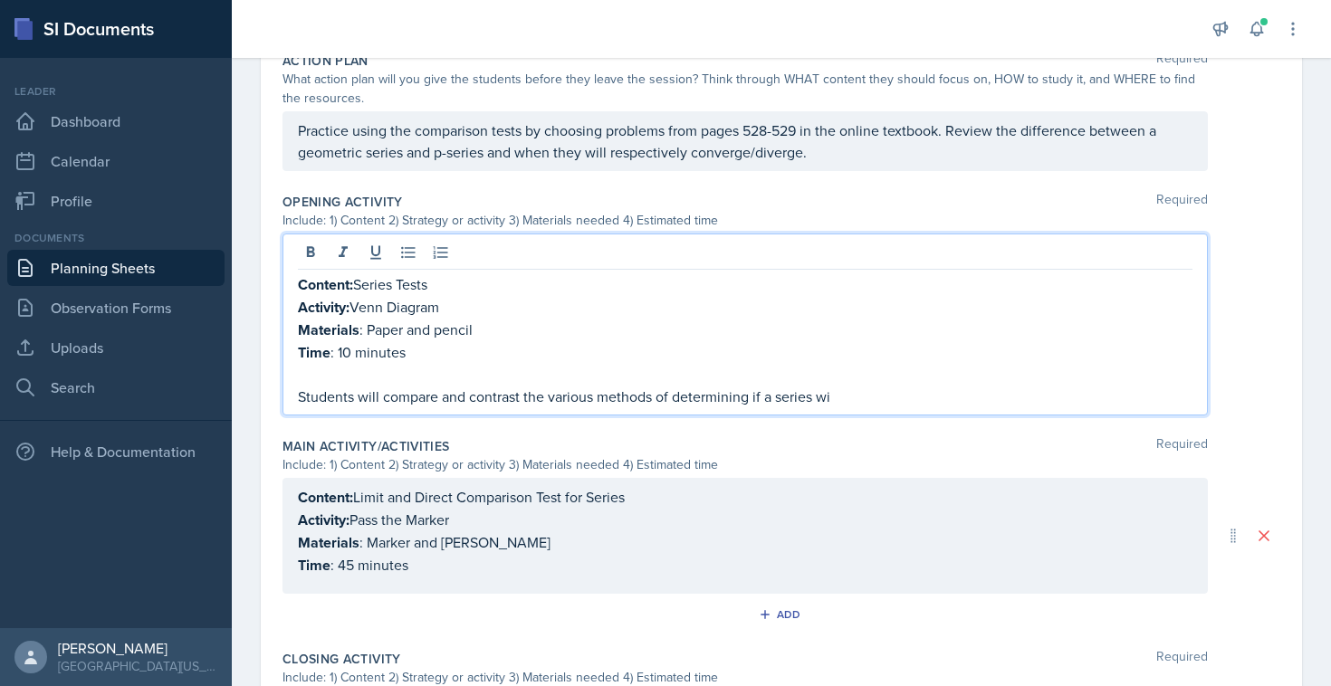
click at [844, 389] on p "Students will compare and contrast the various methods of determining if a seri…" at bounding box center [745, 397] width 895 height 22
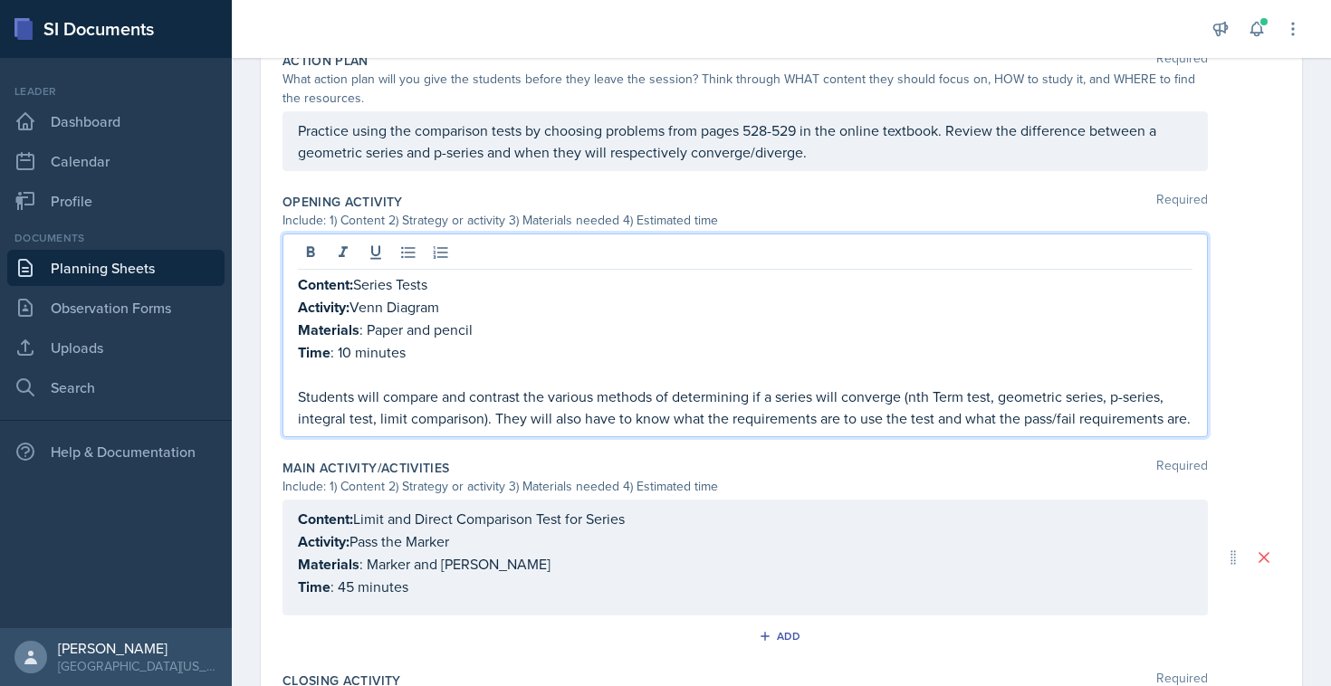
click at [468, 368] on p at bounding box center [745, 375] width 895 height 22
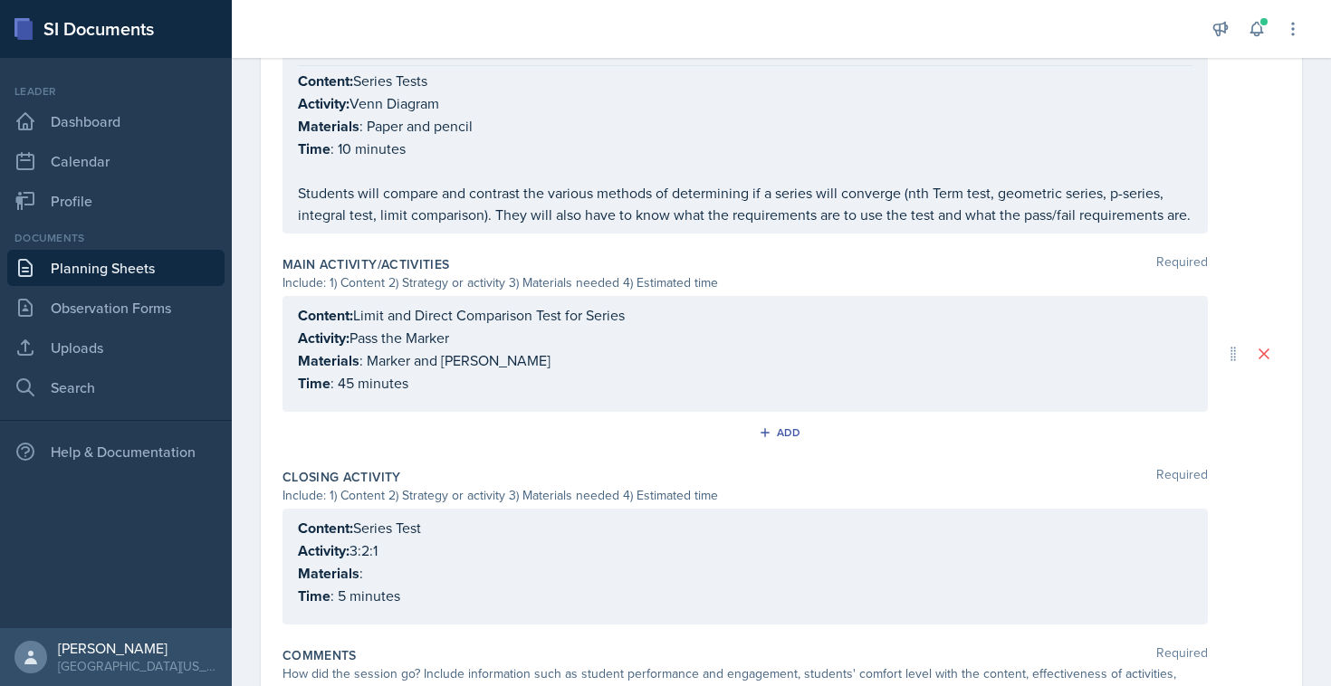
click at [446, 419] on div "Add" at bounding box center [781, 436] width 998 height 34
click at [445, 397] on div "Content: Limit and Direct Comparison Test for Series Activity: Pass the Marker …" at bounding box center [744, 354] width 925 height 116
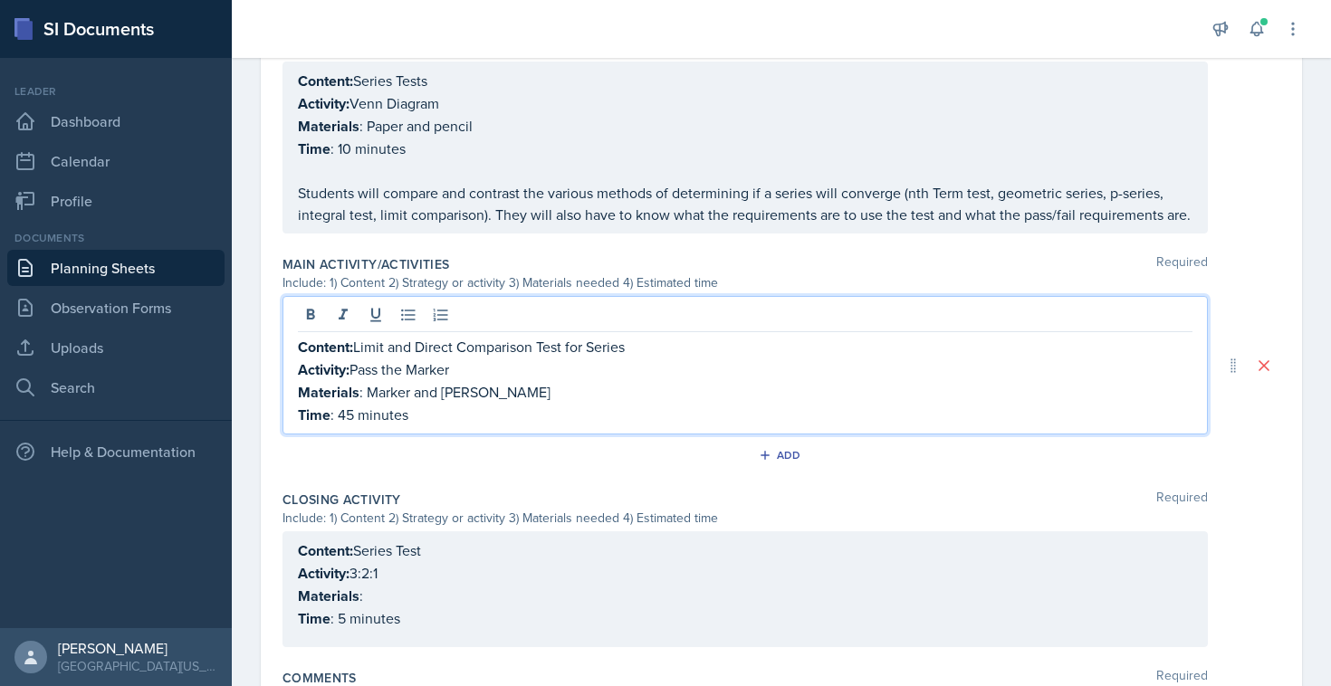
scroll to position [712, 0]
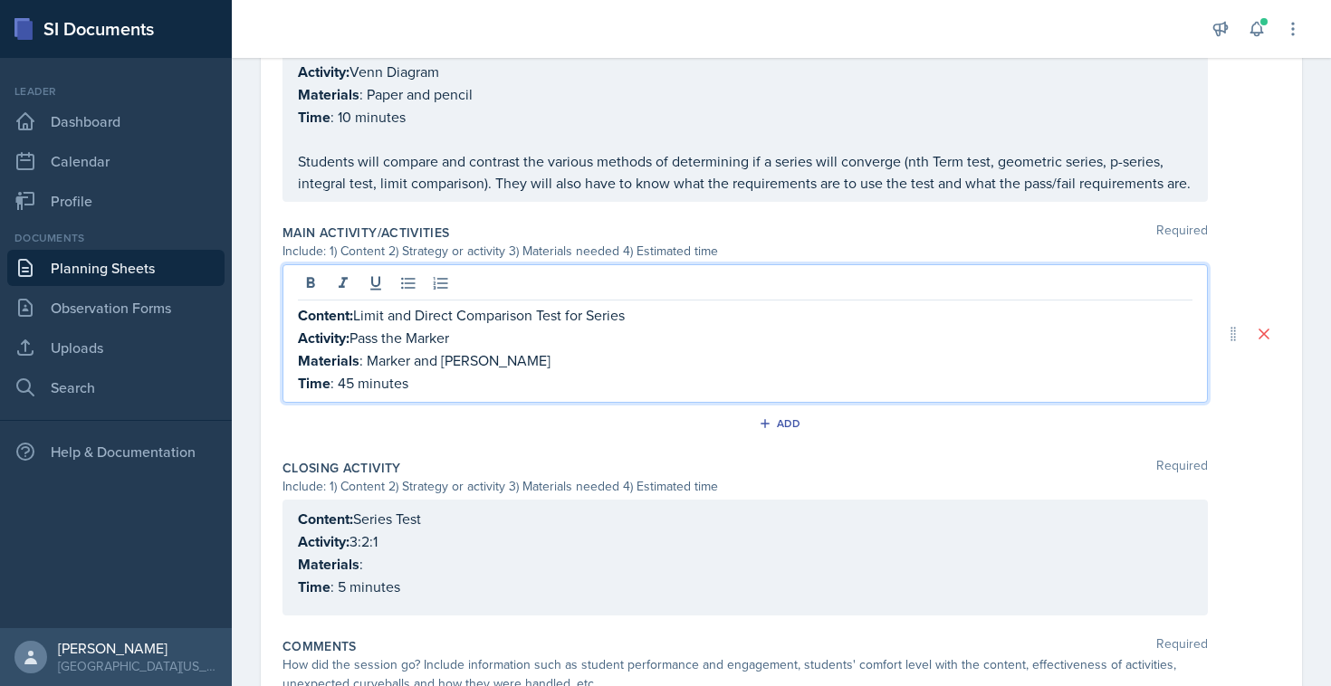
click at [445, 372] on p "Time : 45 minutes" at bounding box center [745, 383] width 895 height 23
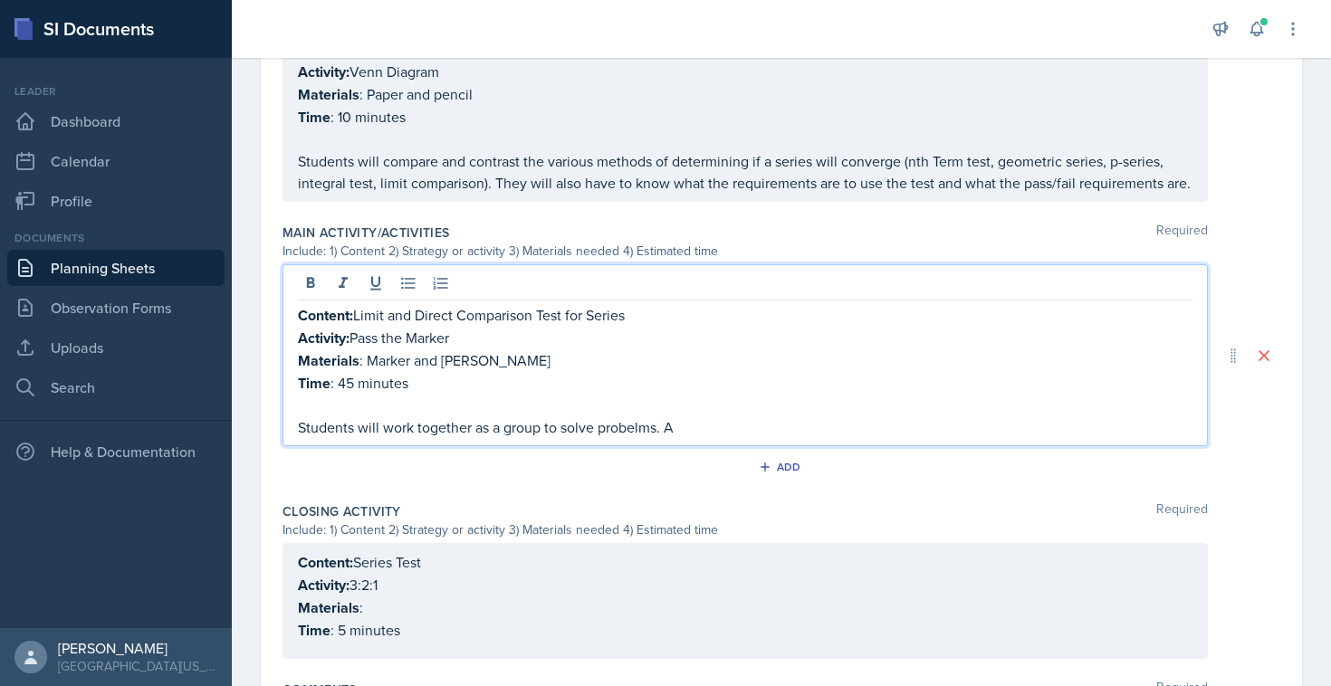
click at [634, 423] on p "Students will work together as a group to solve probelms. A" at bounding box center [745, 428] width 895 height 22
click at [694, 421] on p "Students will work together as a group to solve problems. A" at bounding box center [745, 428] width 895 height 22
click at [813, 428] on p "Students will work together as a group to solve problems. A series will be out …" at bounding box center [745, 428] width 895 height 22
click at [889, 422] on p "Students will work together as a group to solve problems. A series will be out …" at bounding box center [745, 428] width 895 height 22
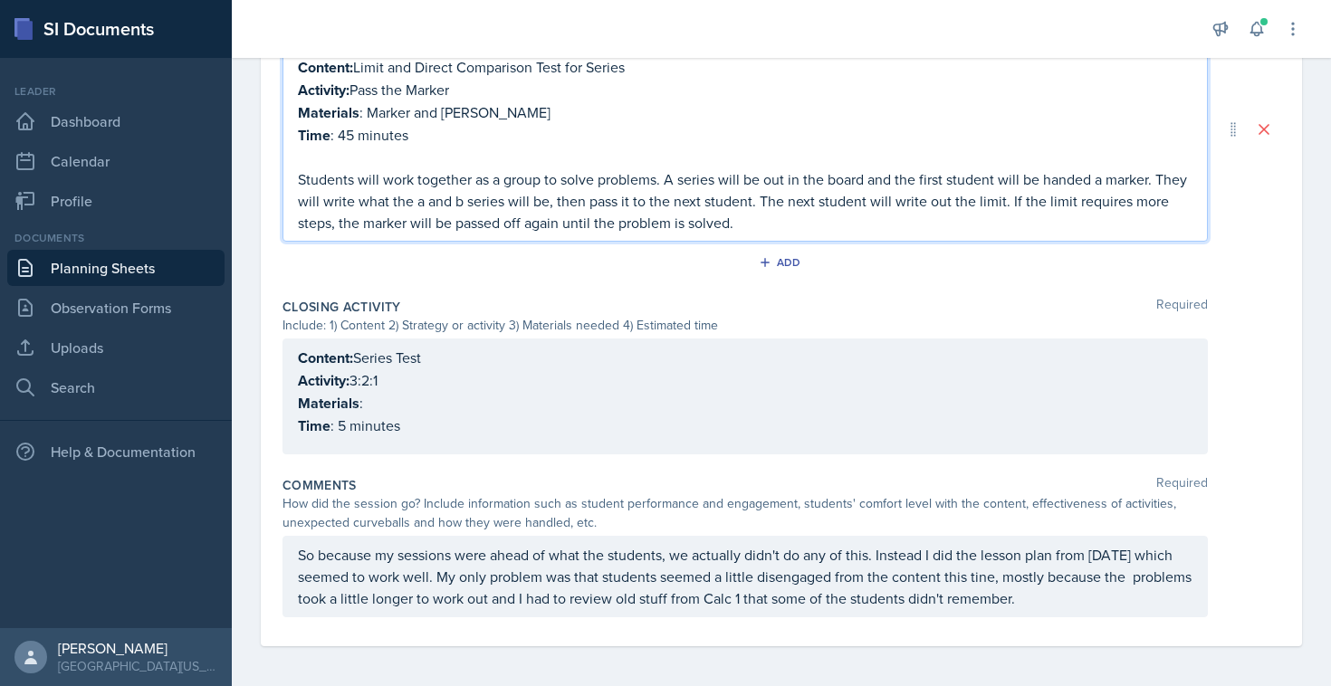
click at [419, 421] on p "Time : 5 minutes" at bounding box center [745, 426] width 895 height 23
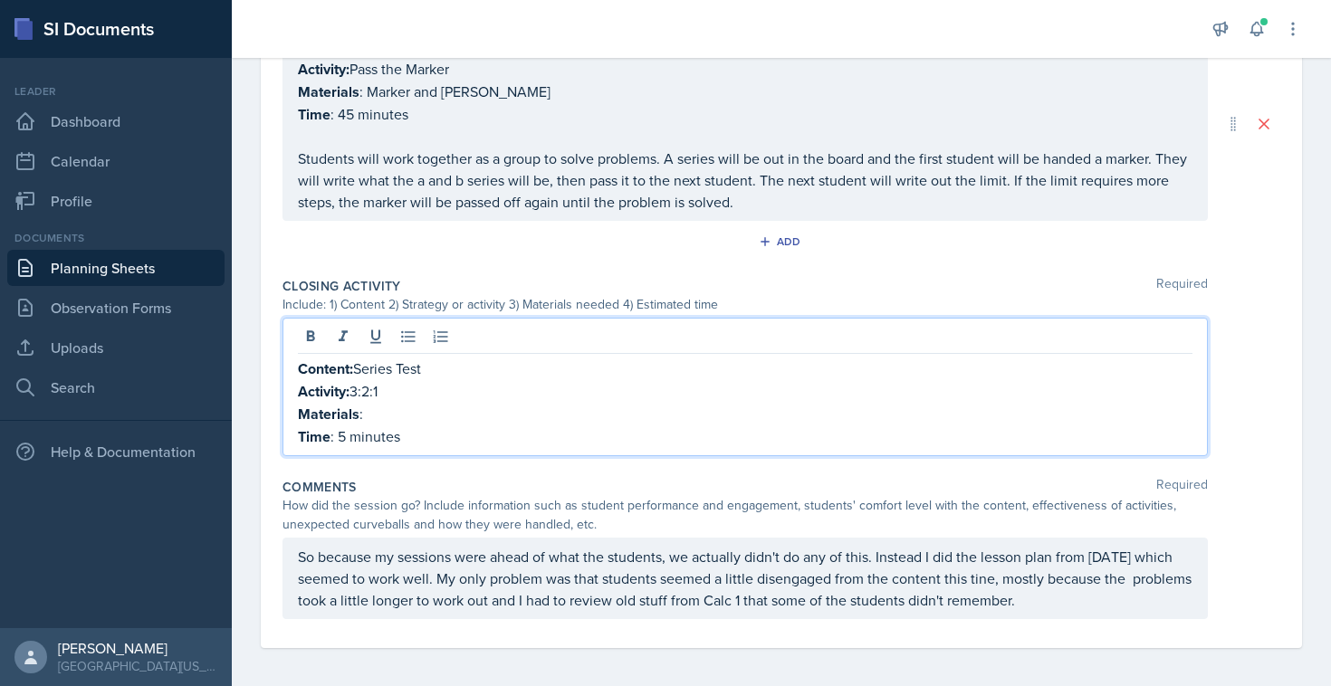
click at [397, 410] on p "Materials :" at bounding box center [745, 414] width 895 height 23
click at [409, 439] on p "Time : 5 minutes" at bounding box center [745, 437] width 895 height 23
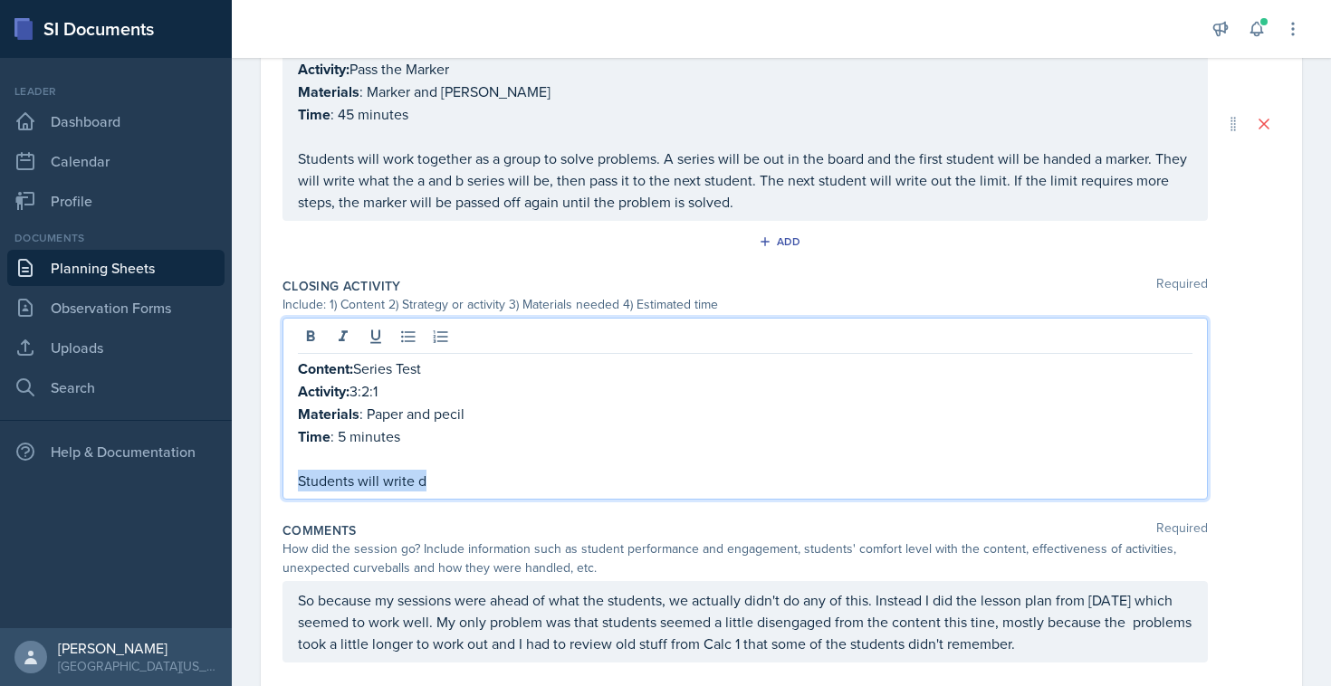
drag, startPoint x: 436, startPoint y: 471, endPoint x: 256, endPoint y: 471, distance: 180.2
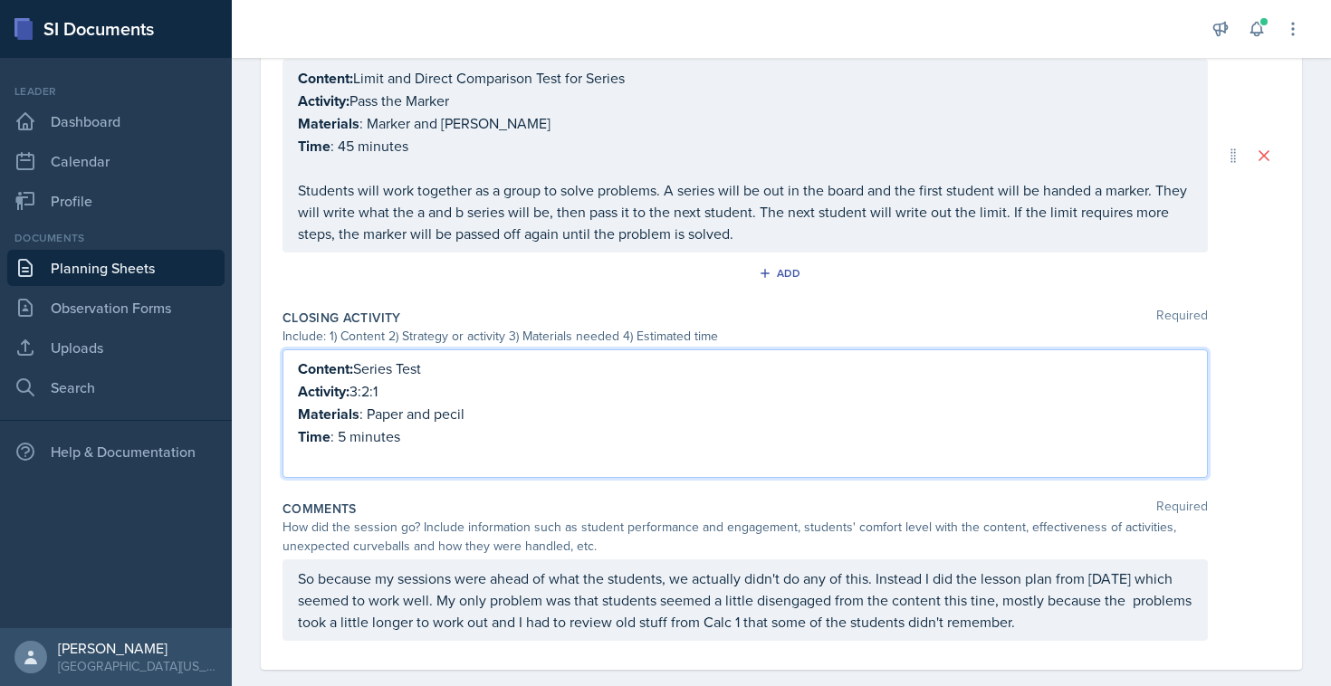
click at [456, 414] on p "Materials : Paper and pecil" at bounding box center [745, 414] width 895 height 23
click at [356, 456] on p at bounding box center [745, 459] width 895 height 22
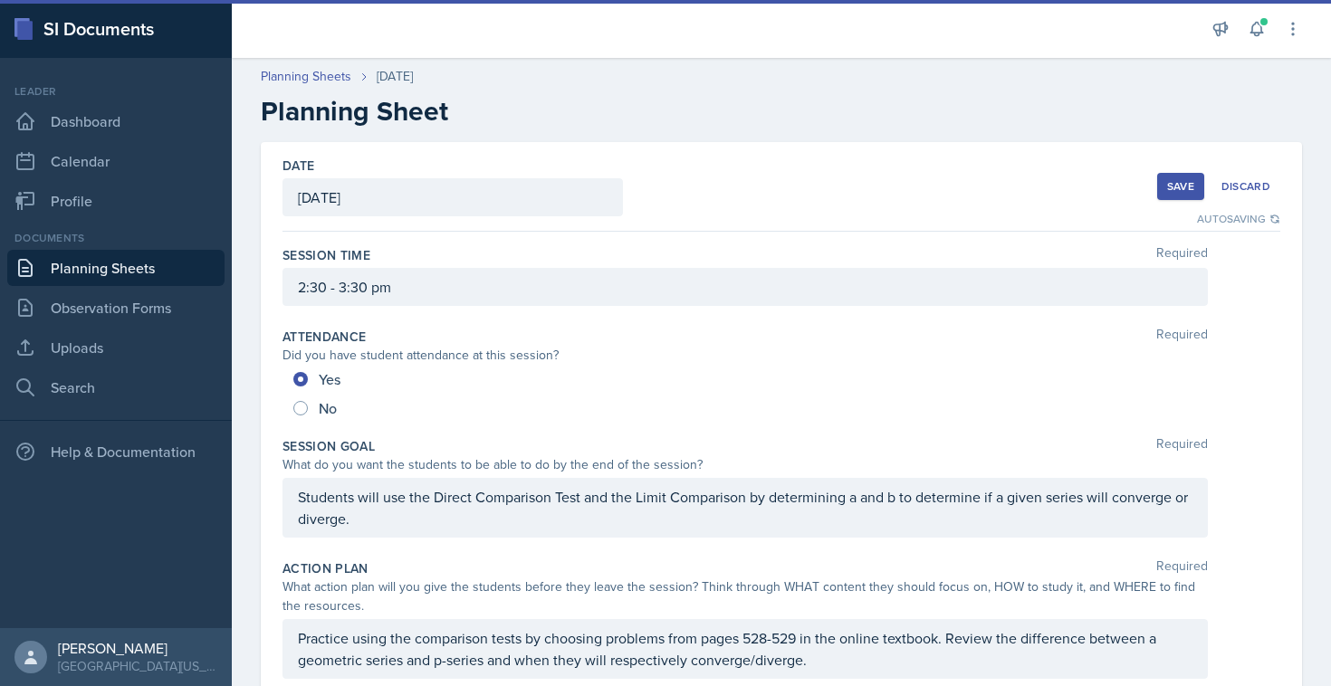
scroll to position [81, 0]
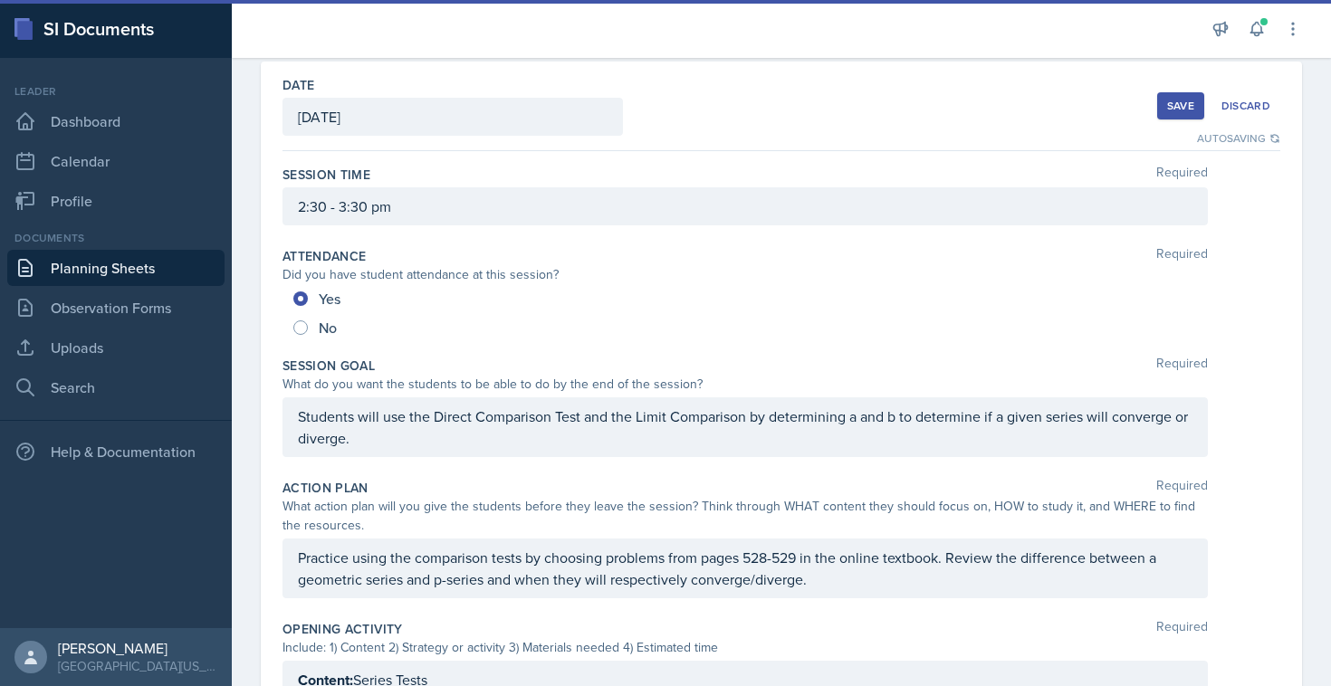
click at [1187, 99] on div "Save" at bounding box center [1180, 106] width 27 height 14
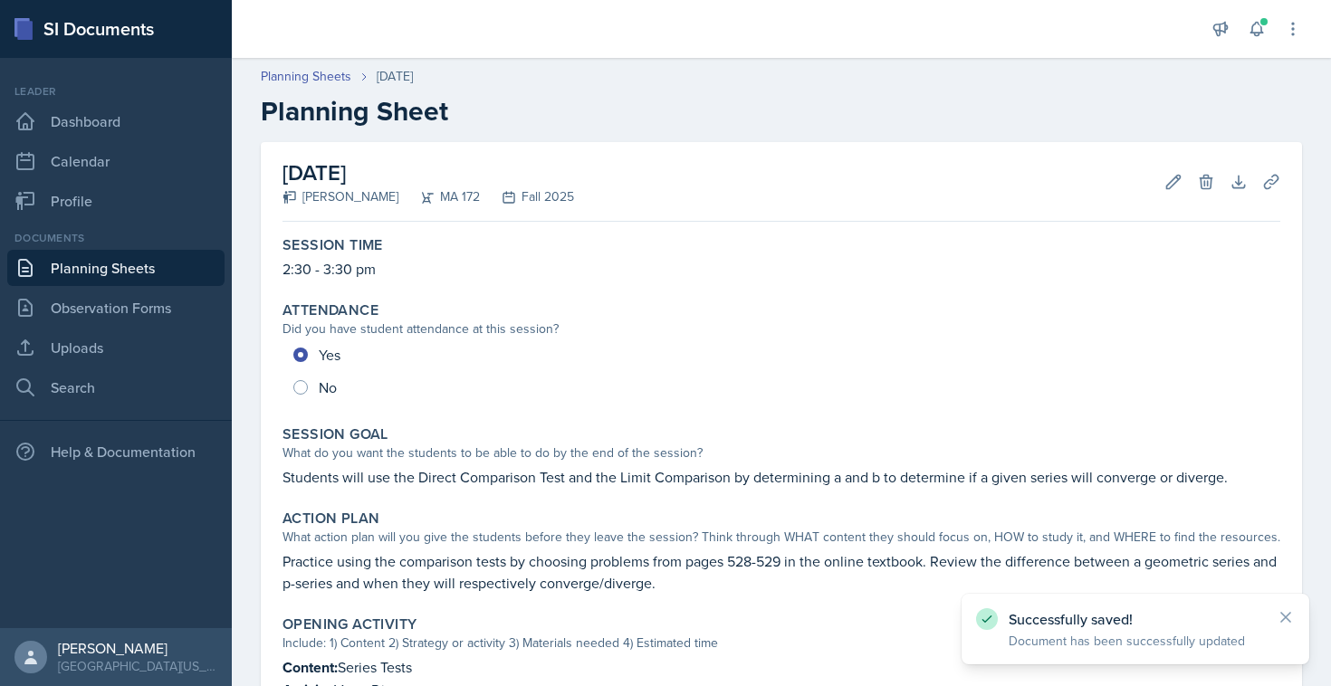
scroll to position [778, 0]
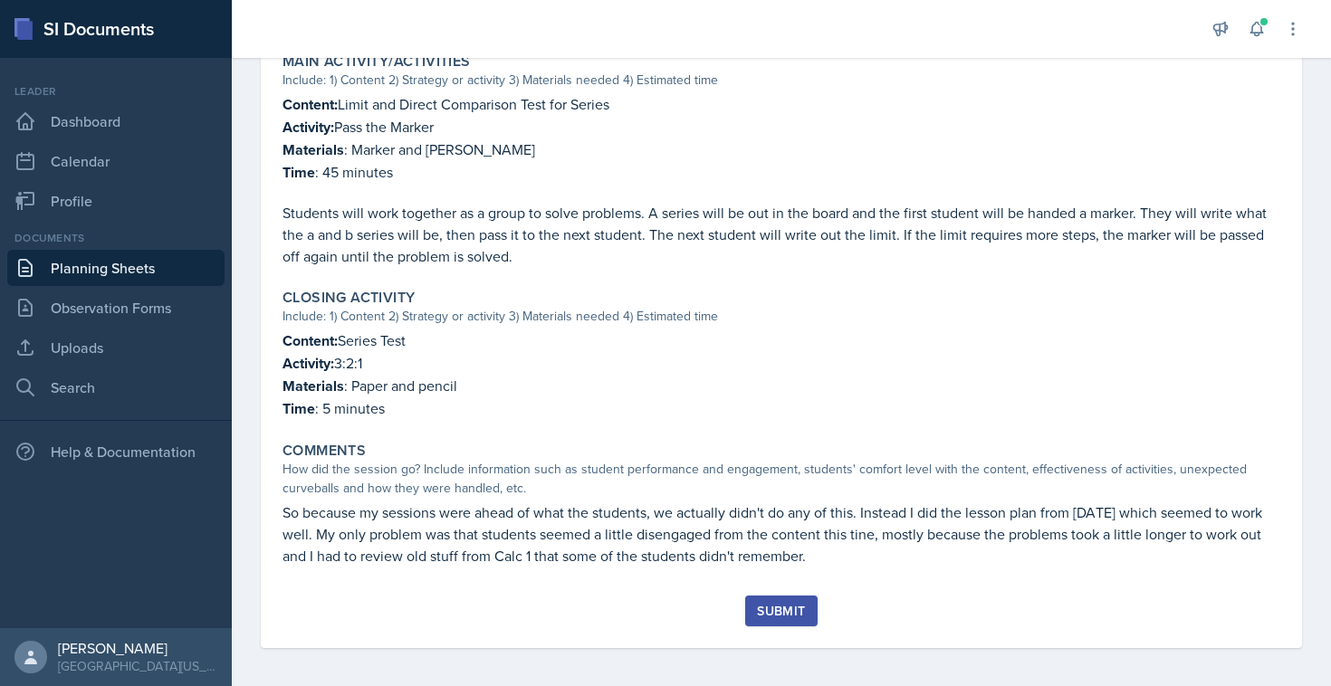
click at [764, 608] on div "Submit" at bounding box center [781, 611] width 48 height 14
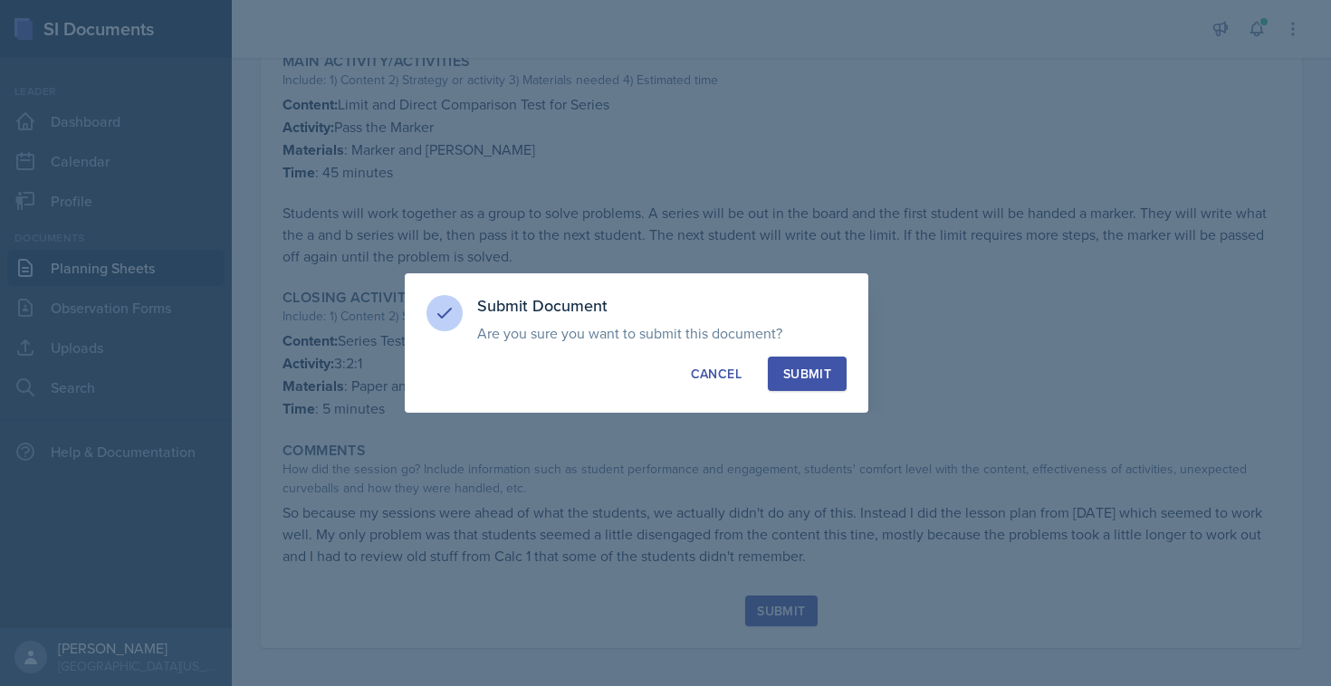
click at [809, 365] on div "Submit" at bounding box center [807, 374] width 48 height 18
radio input "true"
